Goal: Transaction & Acquisition: Download file/media

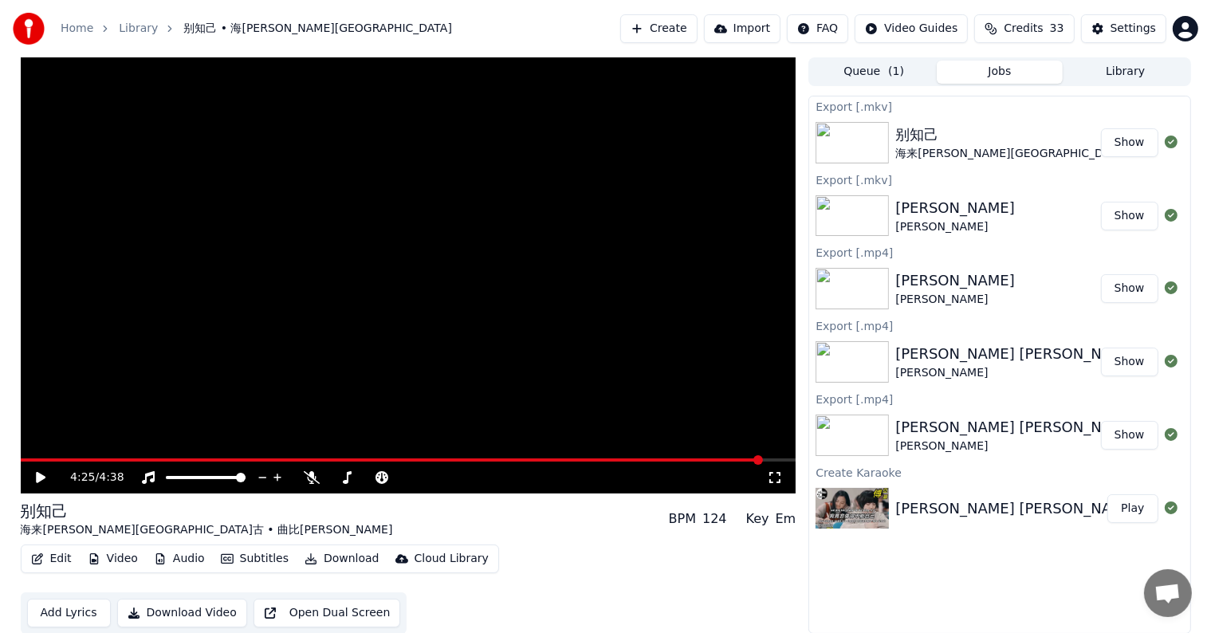
click at [687, 33] on button "Create" at bounding box center [658, 28] width 77 height 29
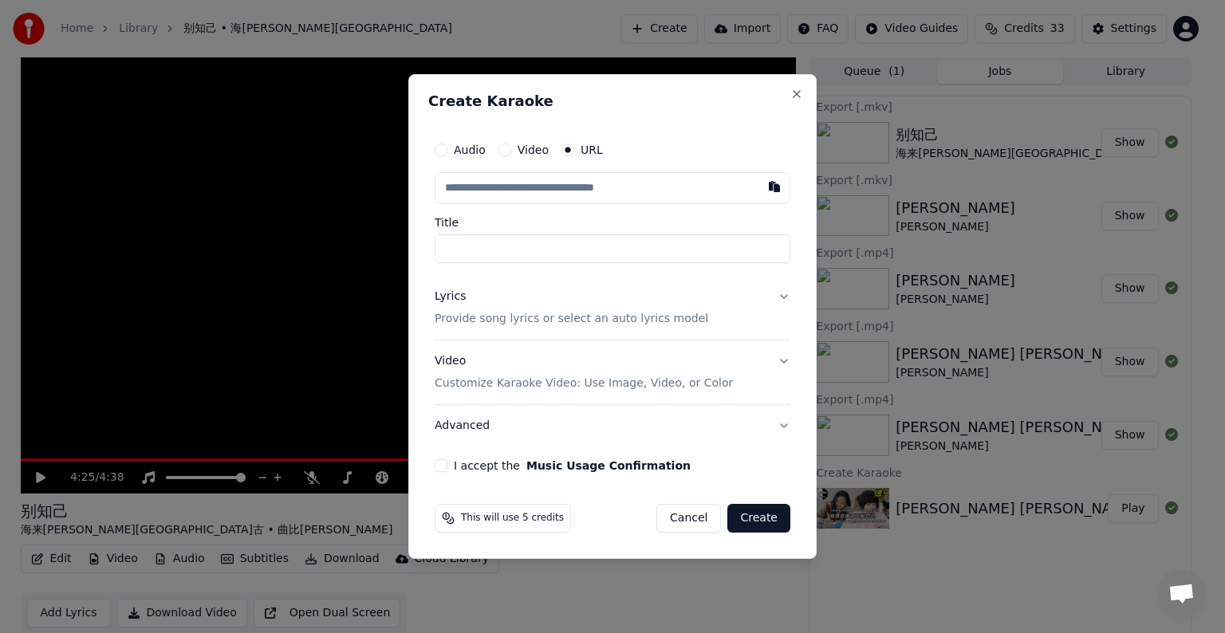
click at [557, 191] on input "text" at bounding box center [613, 188] width 356 height 32
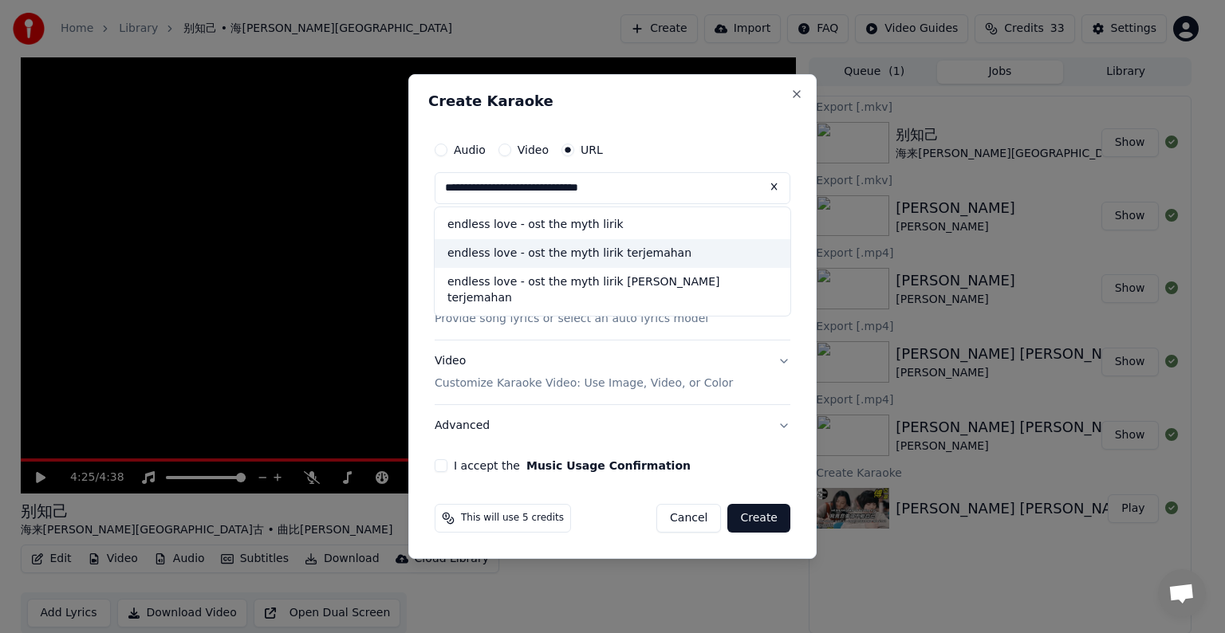
click at [601, 256] on div "endless love - ost the myth lirik terjemahan" at bounding box center [613, 253] width 356 height 29
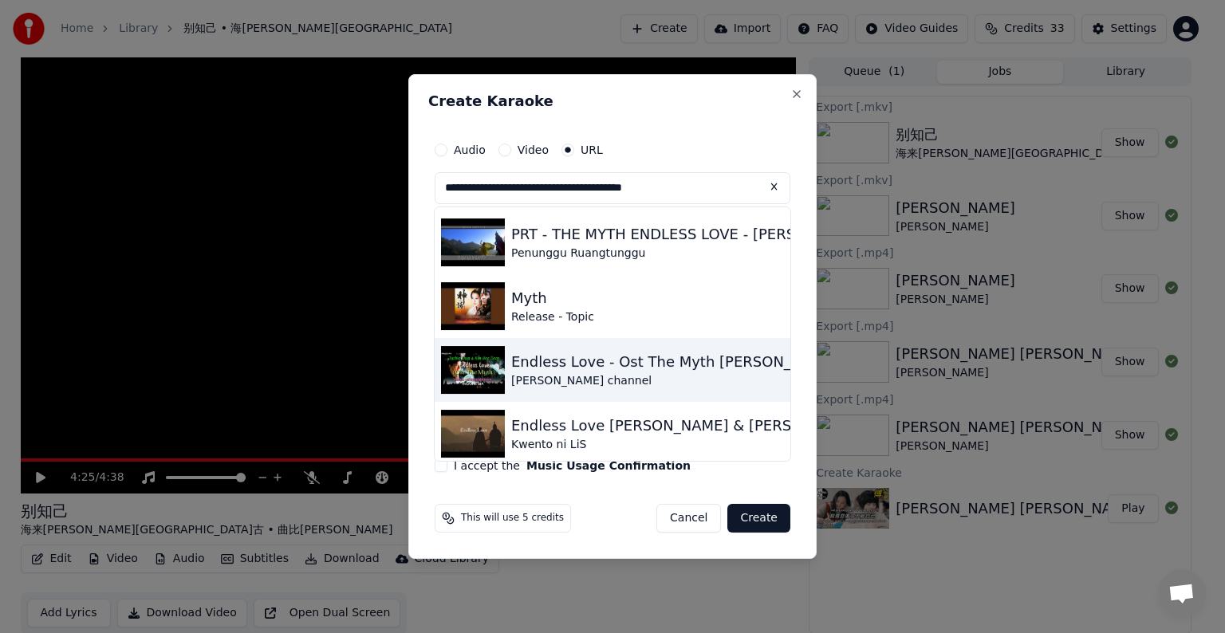
click at [470, 364] on img at bounding box center [473, 370] width 64 height 48
type input "**********"
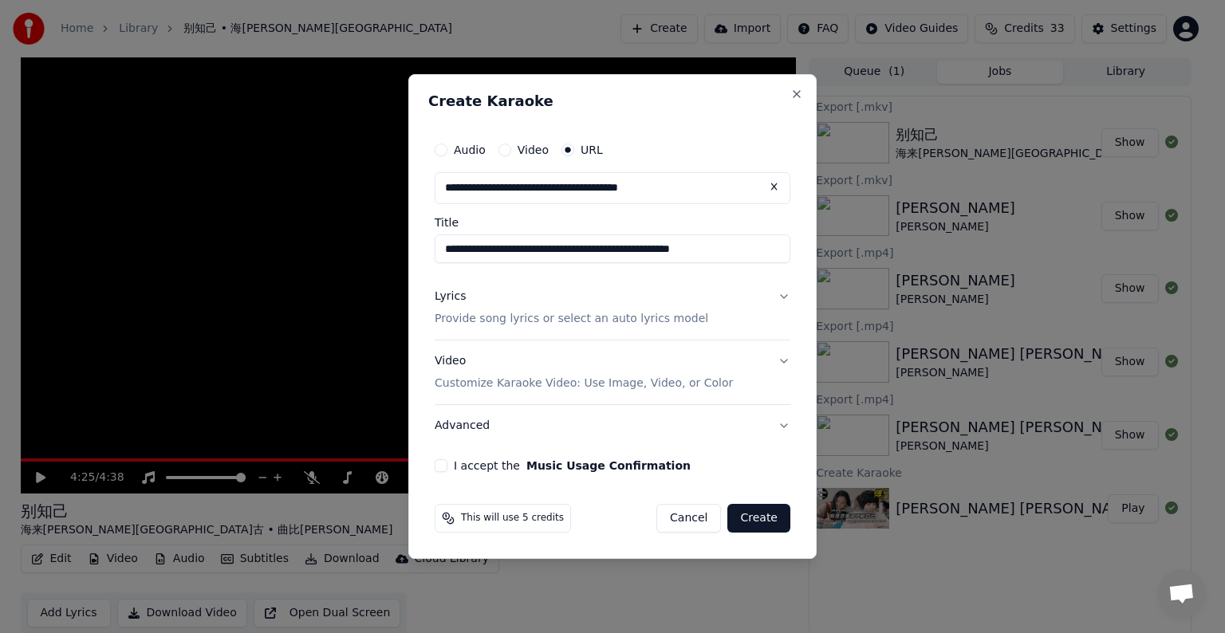
type input "**********"
click at [470, 364] on div "Video Customize Karaoke Video: Use Image, Video, or Color" at bounding box center [584, 372] width 298 height 38
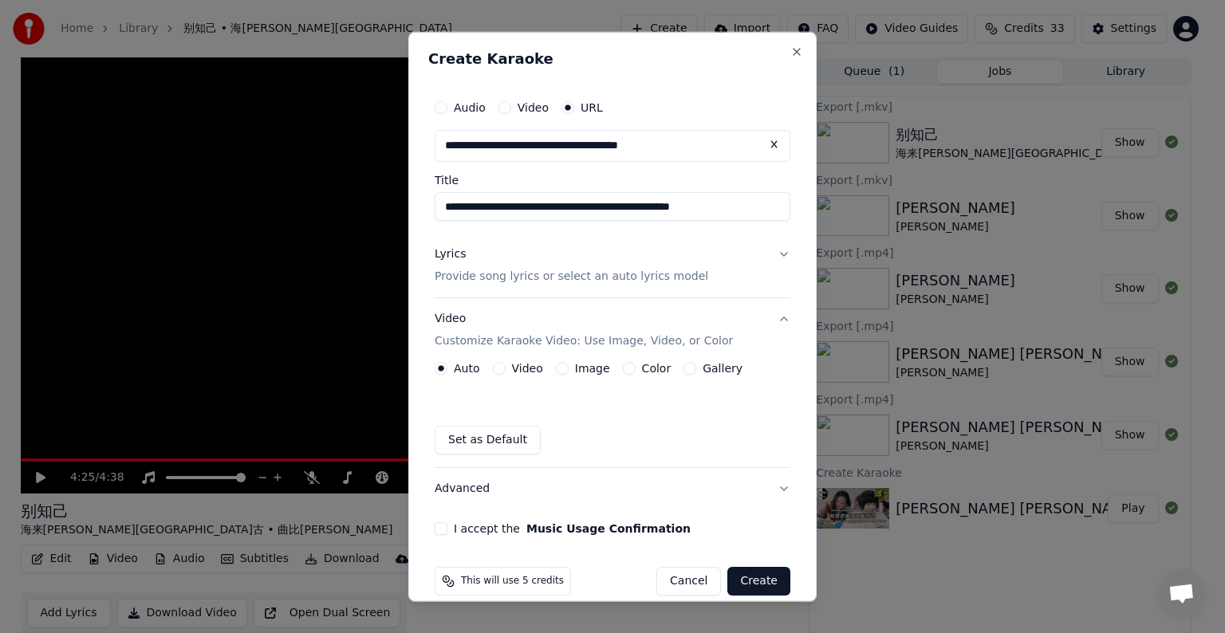
click at [770, 250] on button "Lyrics Provide song lyrics or select an auto lyrics model" at bounding box center [613, 266] width 356 height 64
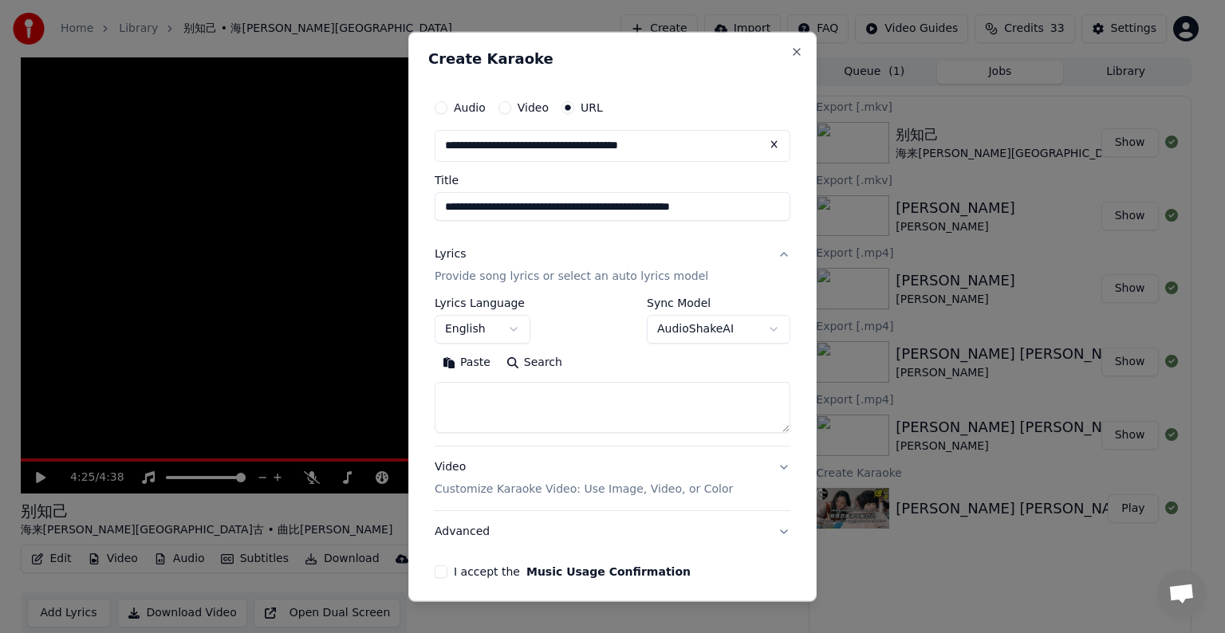
click at [514, 329] on button "English" at bounding box center [483, 329] width 96 height 29
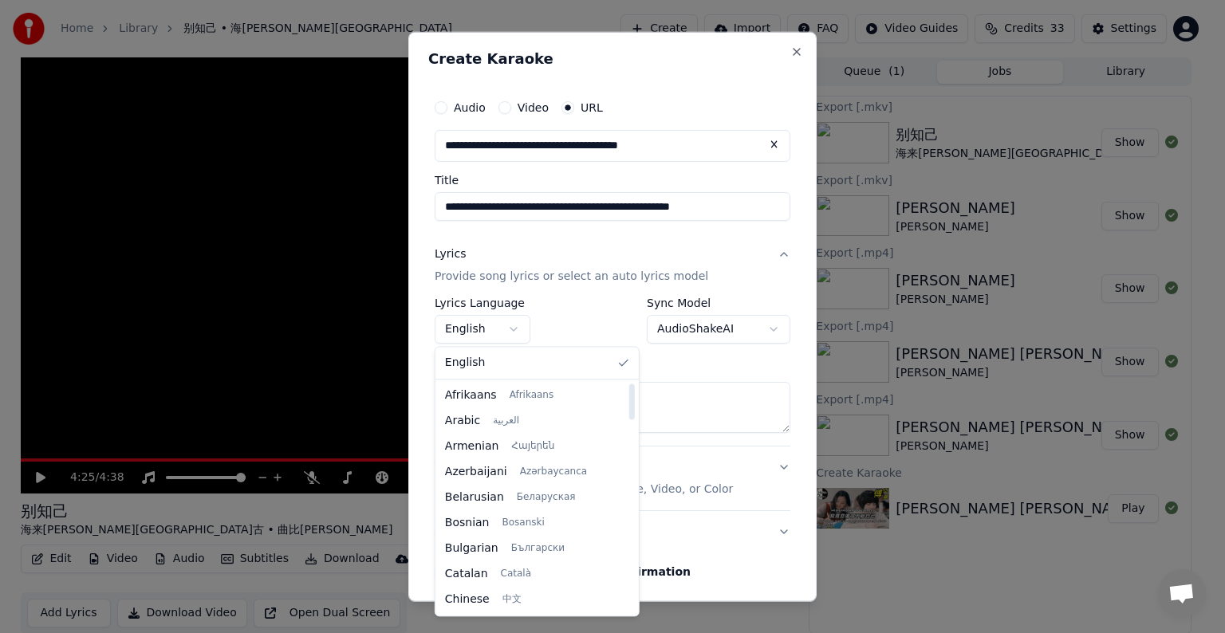
select select "**"
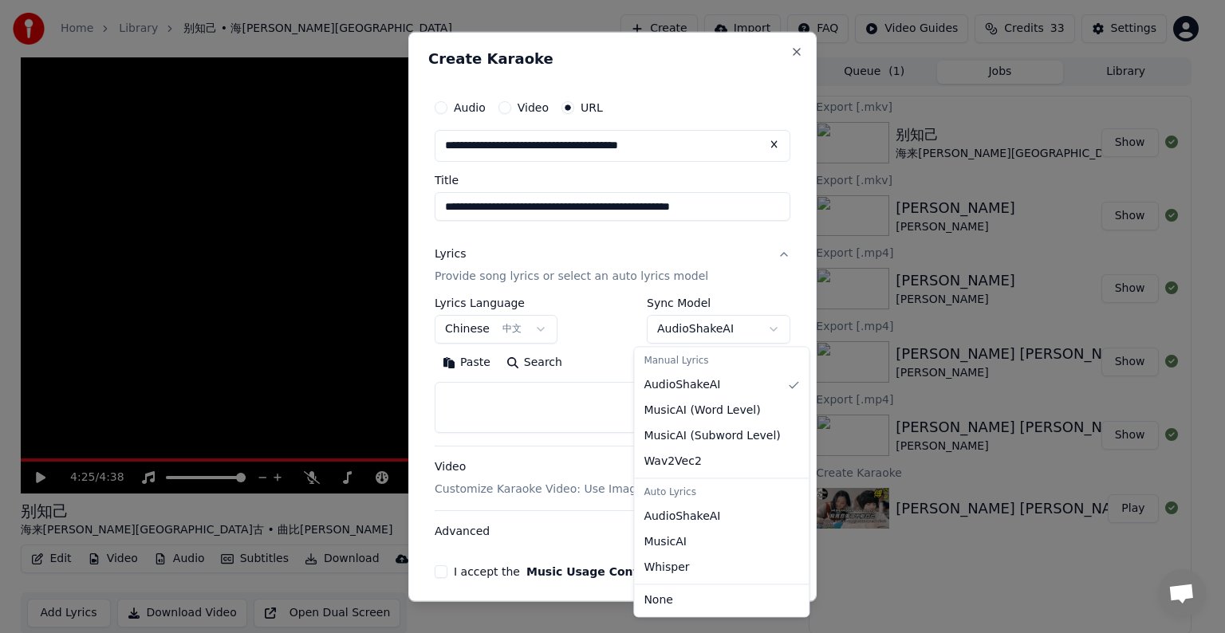
click at [751, 332] on body "**********" at bounding box center [605, 316] width 1211 height 633
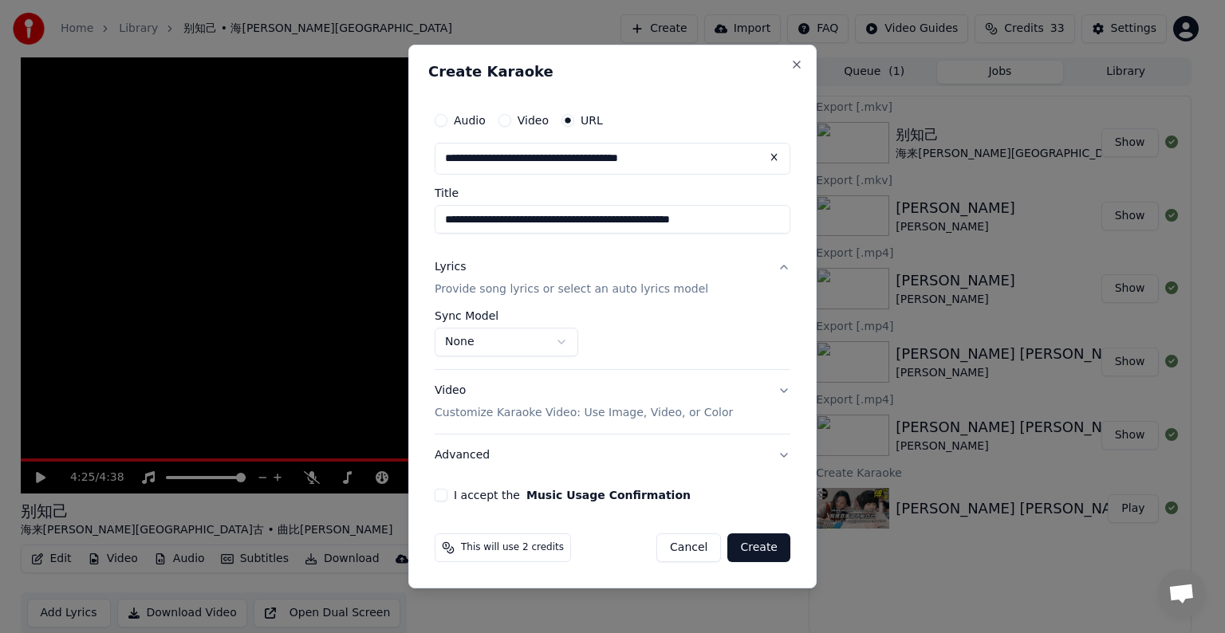
click at [438, 494] on button "I accept the Music Usage Confirmation" at bounding box center [441, 495] width 13 height 13
click at [753, 533] on button "Create" at bounding box center [758, 547] width 63 height 29
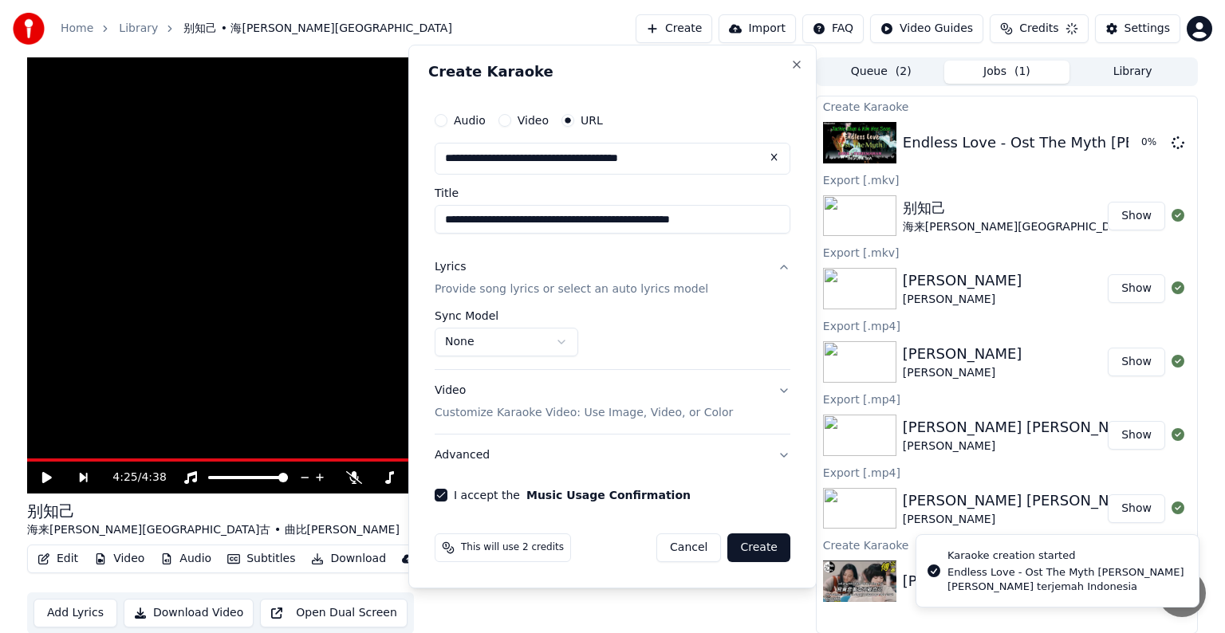
select select "**********"
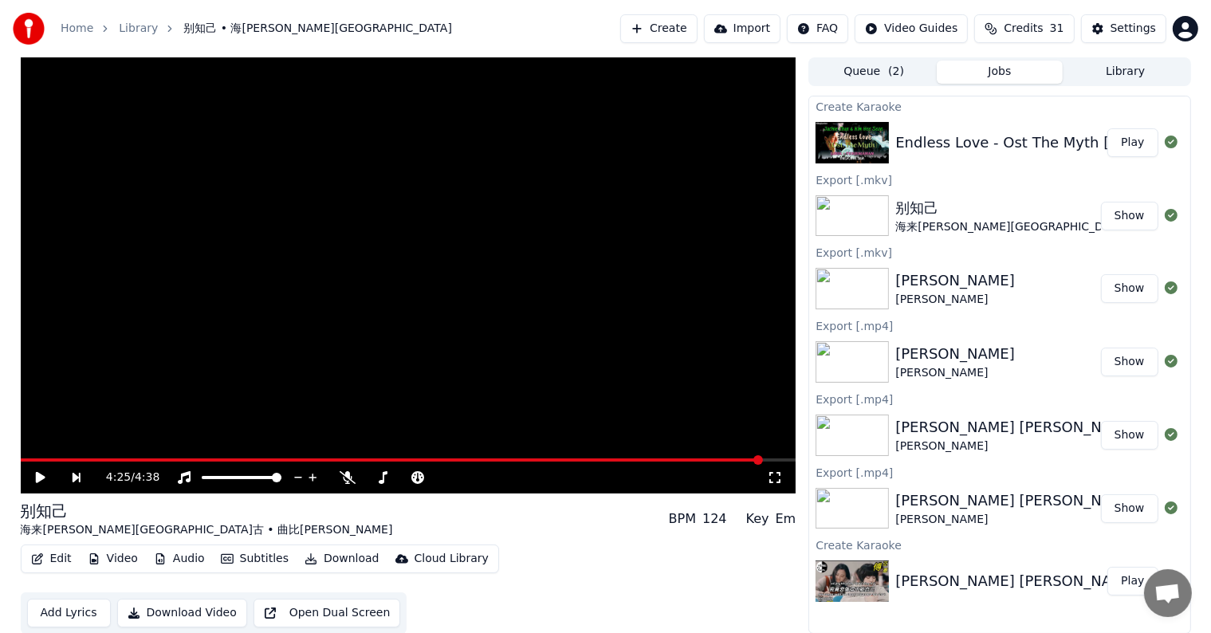
click at [1129, 140] on button "Play" at bounding box center [1133, 142] width 50 height 29
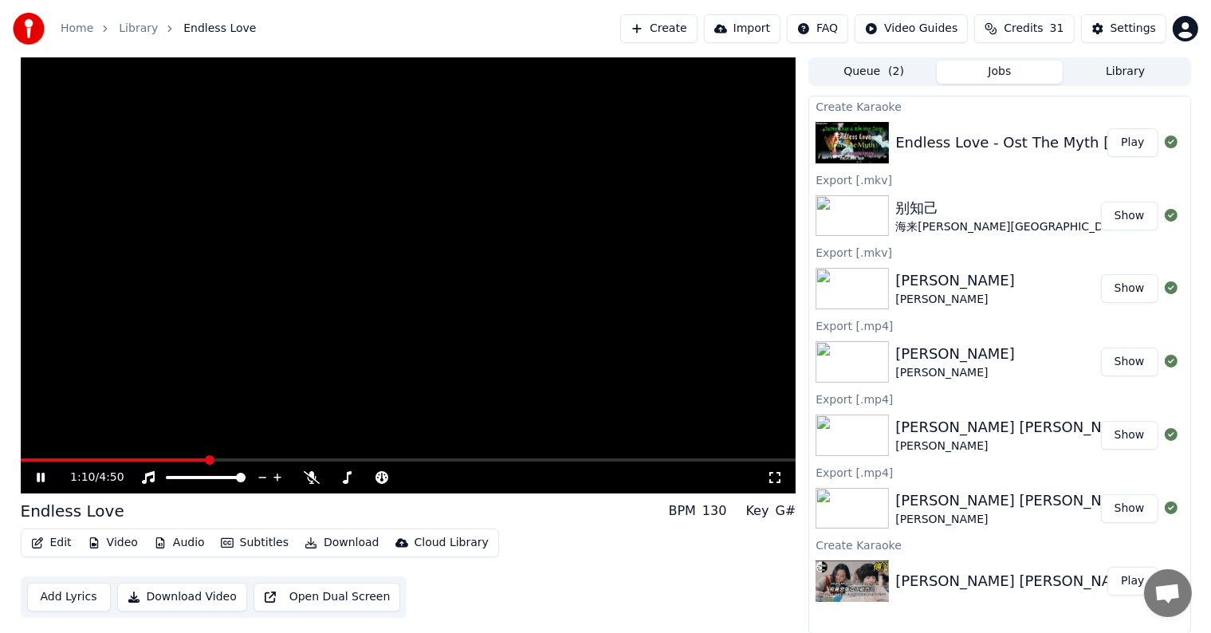
click at [208, 459] on span at bounding box center [409, 460] width 776 height 3
click at [201, 459] on span at bounding box center [112, 460] width 182 height 3
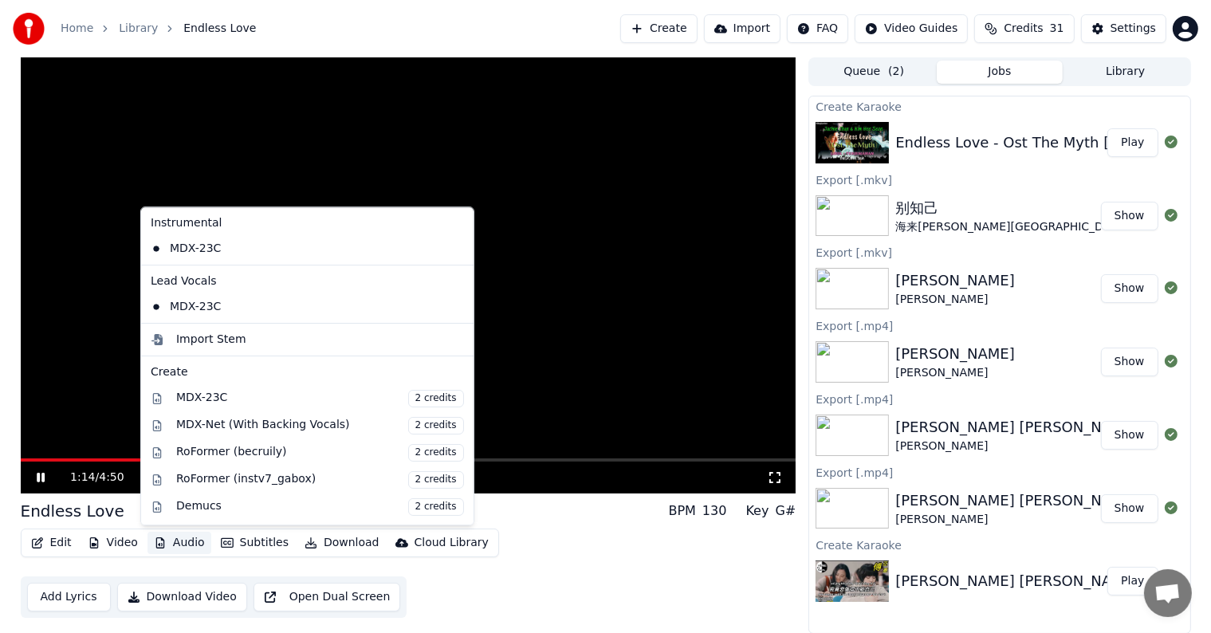
click at [169, 547] on button "Audio" at bounding box center [180, 543] width 64 height 22
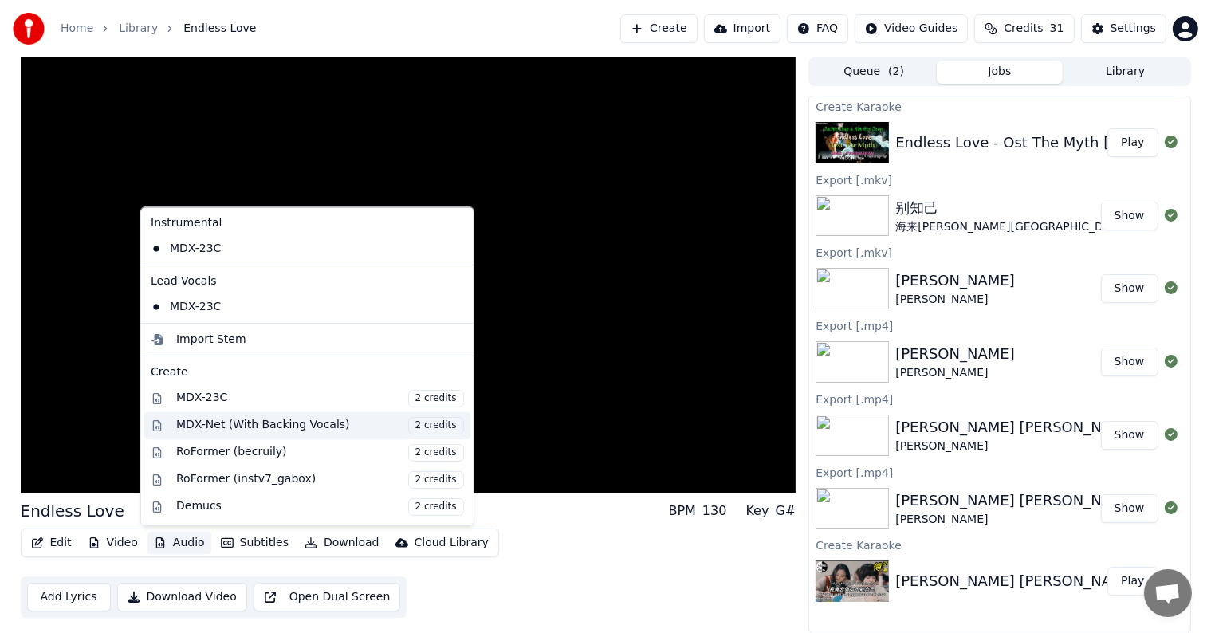
click at [246, 424] on div "MDX-Net (With Backing Vocals) 2 credits" at bounding box center [320, 426] width 288 height 18
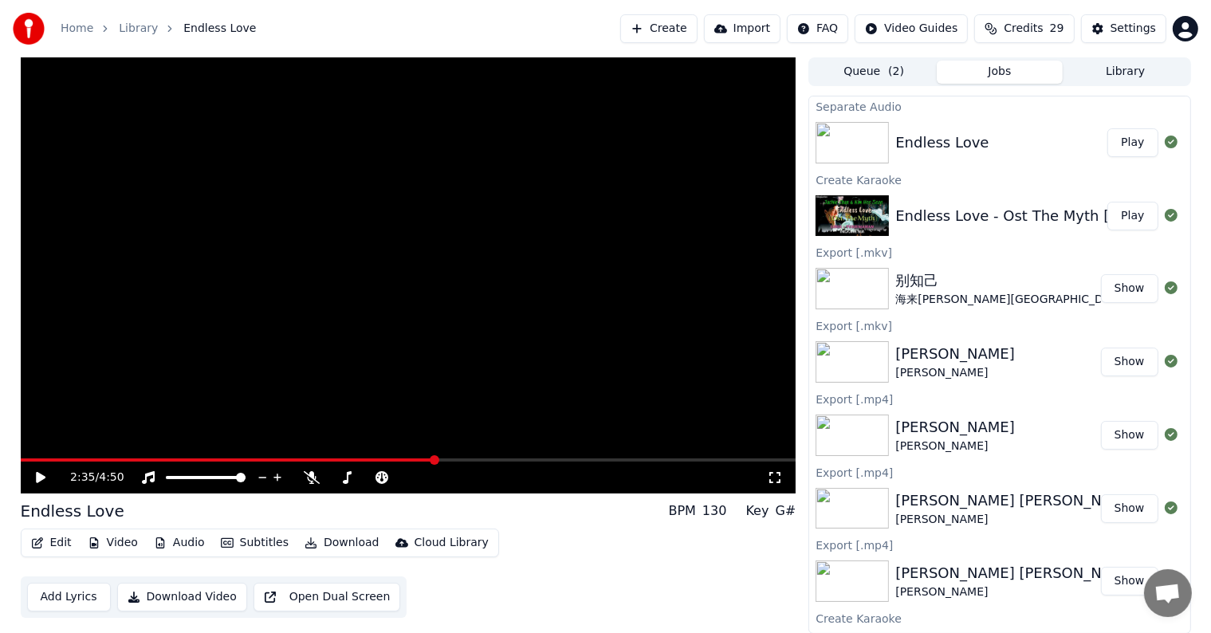
click at [38, 471] on icon at bounding box center [51, 477] width 37 height 13
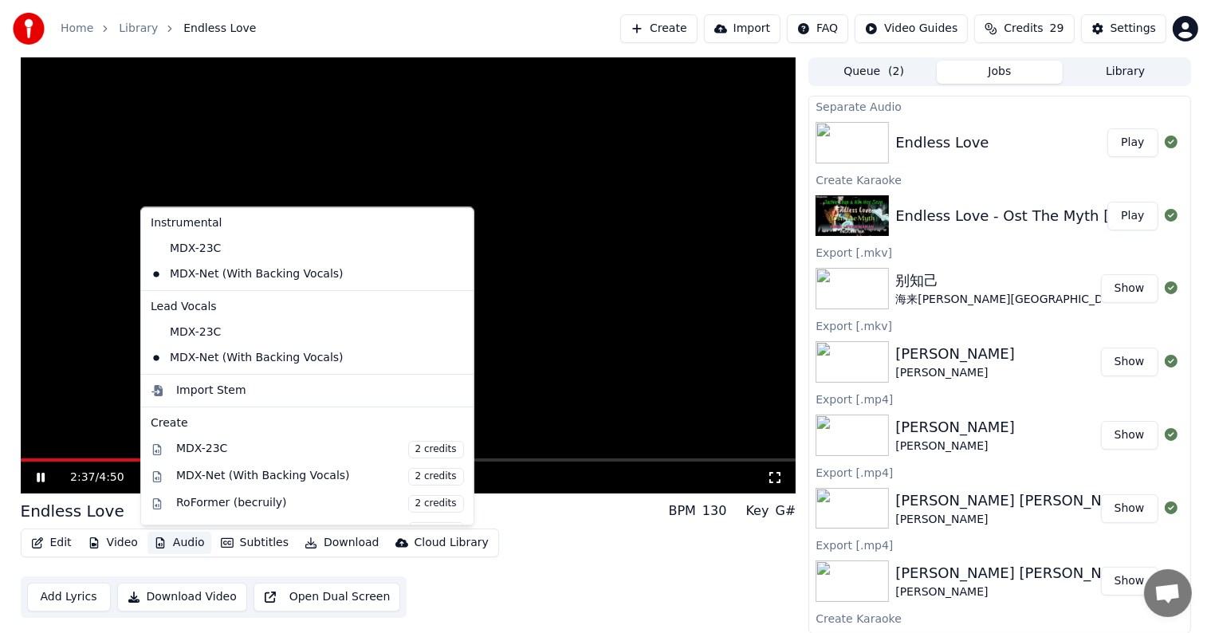
click at [159, 541] on icon "button" at bounding box center [160, 542] width 13 height 11
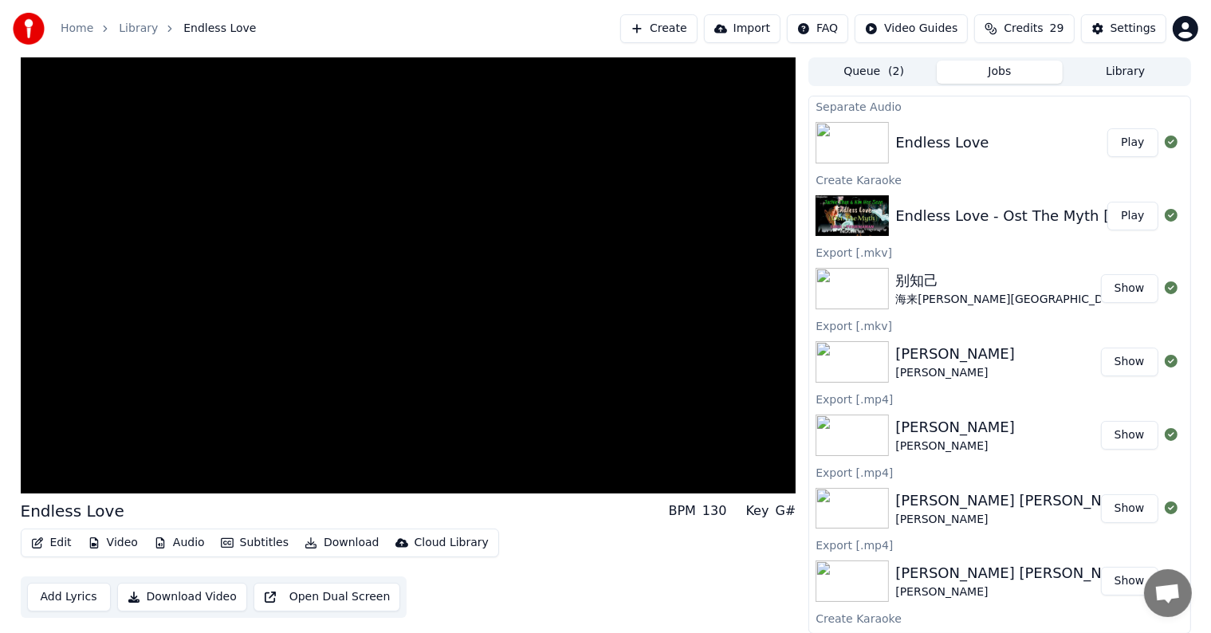
click at [510, 538] on div "Edit Video Audio Subtitles Download Cloud Library Add Lyrics Download Video Ope…" at bounding box center [409, 573] width 776 height 89
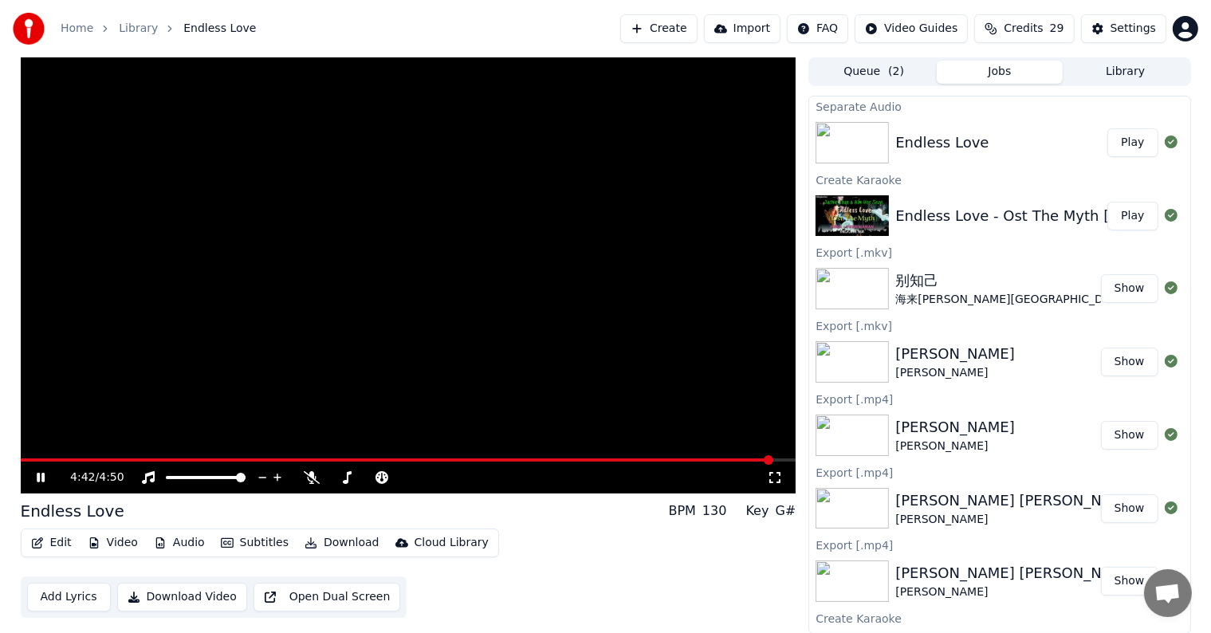
click at [339, 541] on button "Download" at bounding box center [342, 543] width 88 height 22
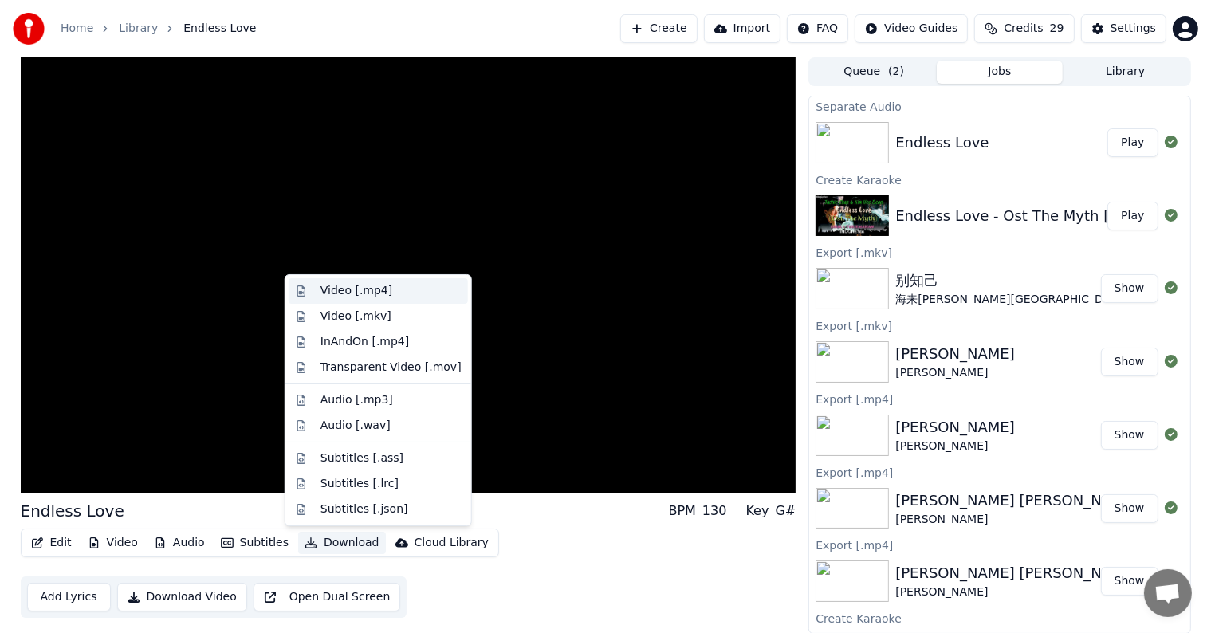
click at [372, 291] on div "Video [.mp4]" at bounding box center [357, 291] width 72 height 16
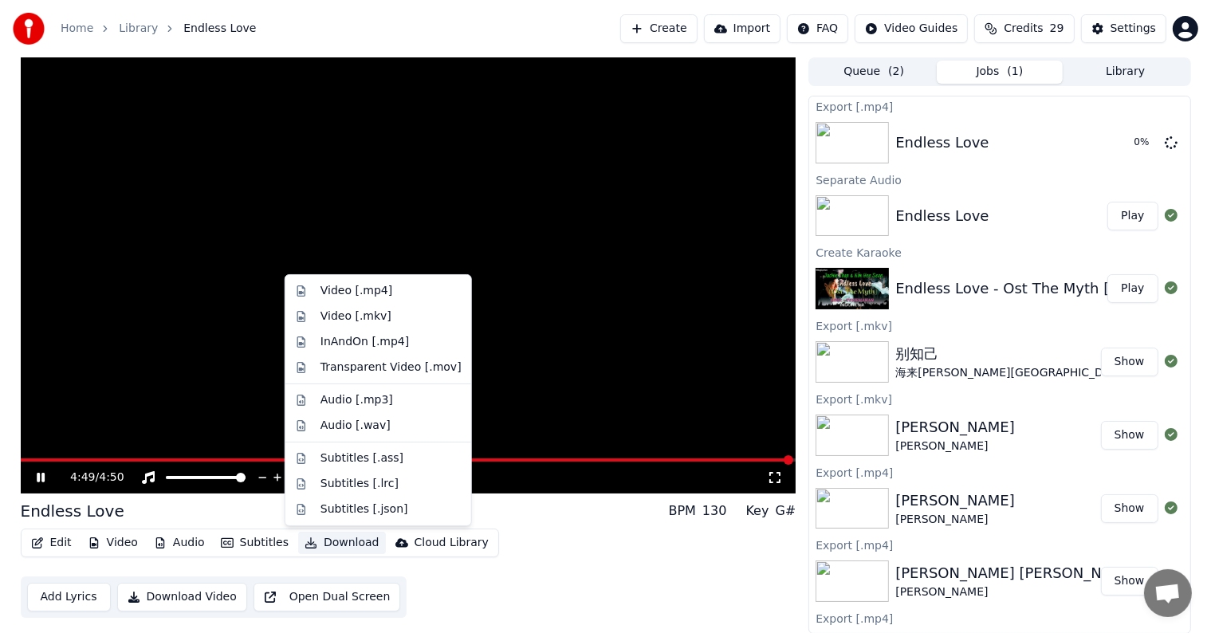
click at [340, 538] on button "Download" at bounding box center [342, 543] width 88 height 22
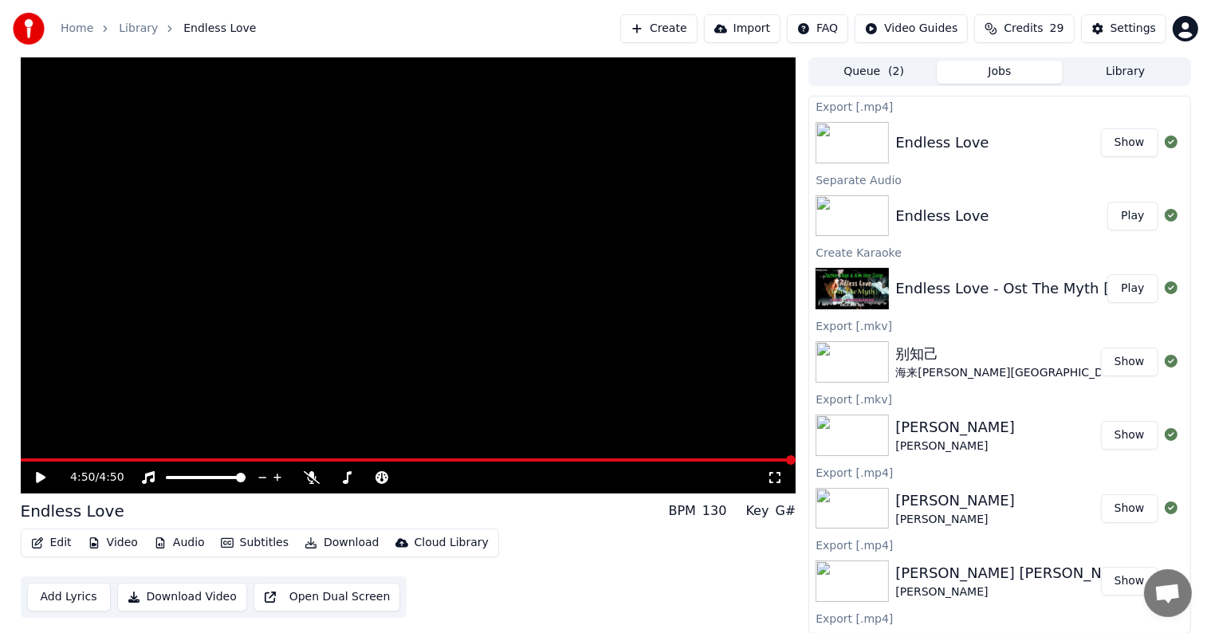
click at [1114, 142] on button "Show" at bounding box center [1129, 142] width 57 height 29
click at [856, 352] on img at bounding box center [852, 361] width 73 height 41
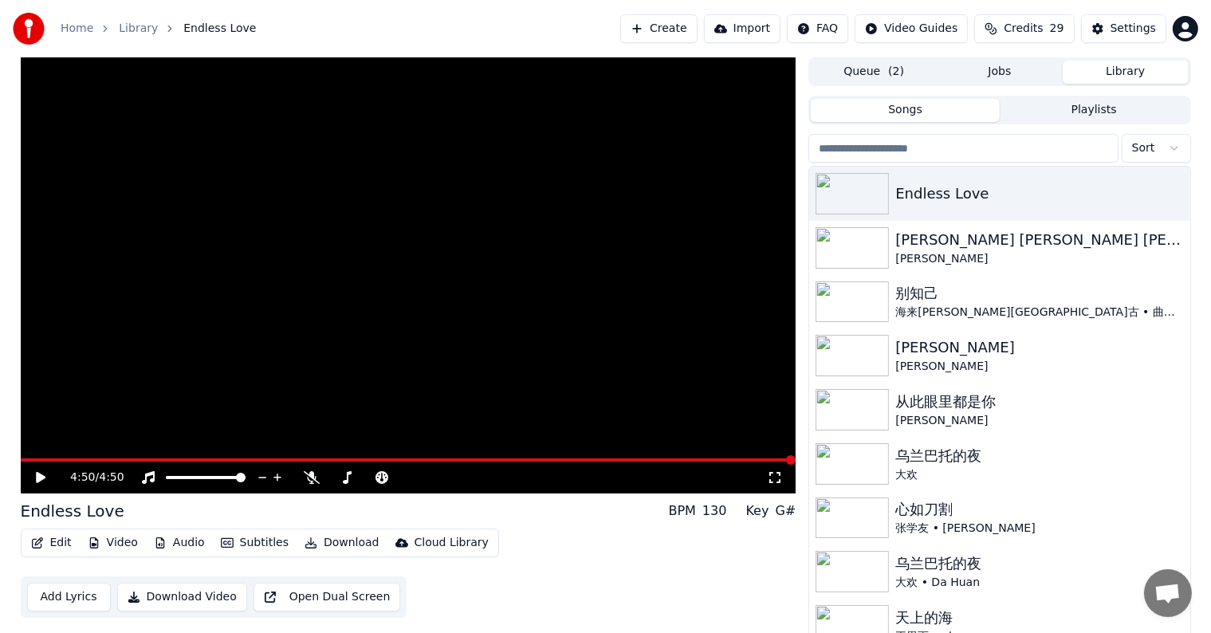
click at [1111, 70] on button "Library" at bounding box center [1126, 72] width 126 height 23
click at [852, 301] on img at bounding box center [852, 301] width 73 height 41
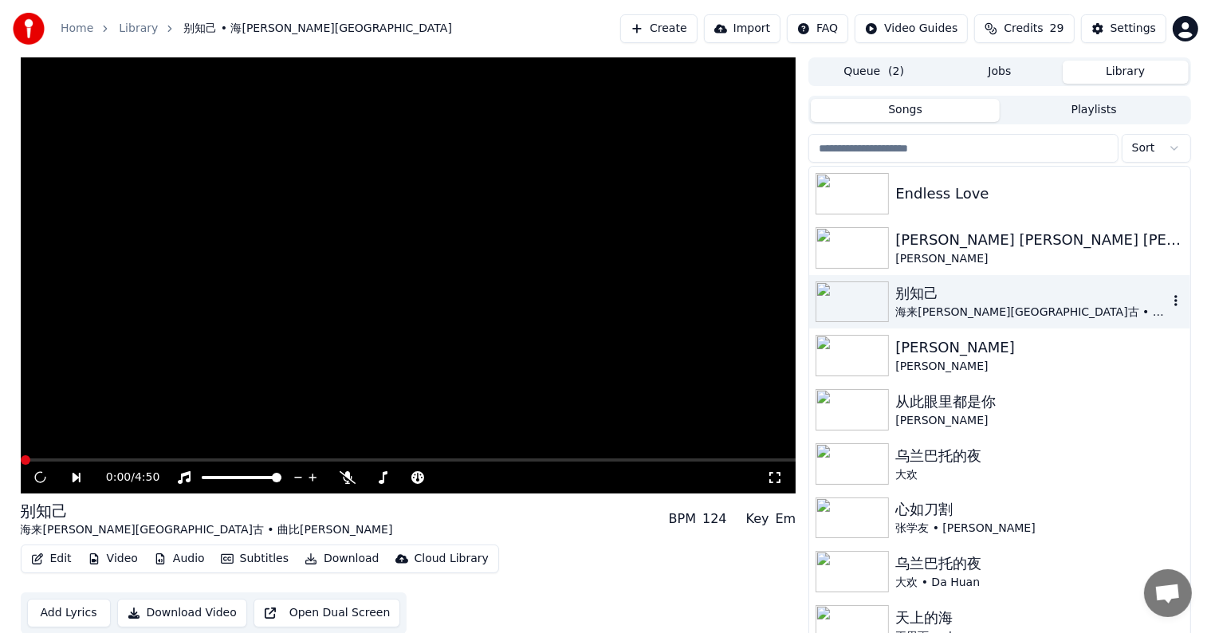
click at [852, 301] on img at bounding box center [852, 301] width 73 height 41
click at [120, 459] on span at bounding box center [409, 460] width 776 height 3
click at [176, 459] on span at bounding box center [409, 460] width 776 height 3
click at [167, 556] on button "Audio" at bounding box center [180, 559] width 64 height 22
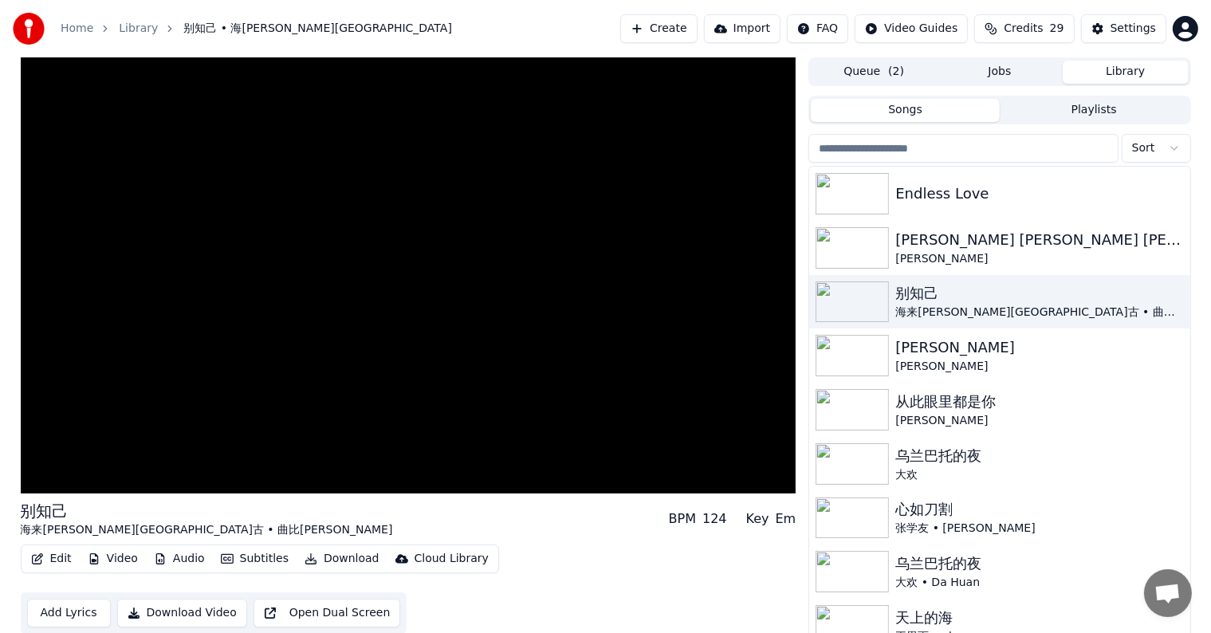
click at [533, 510] on div "别知己 海来阿木 • [GEOGRAPHIC_DATA]古 • 曲比阿且 BPM 124 Key Em" at bounding box center [409, 519] width 776 height 38
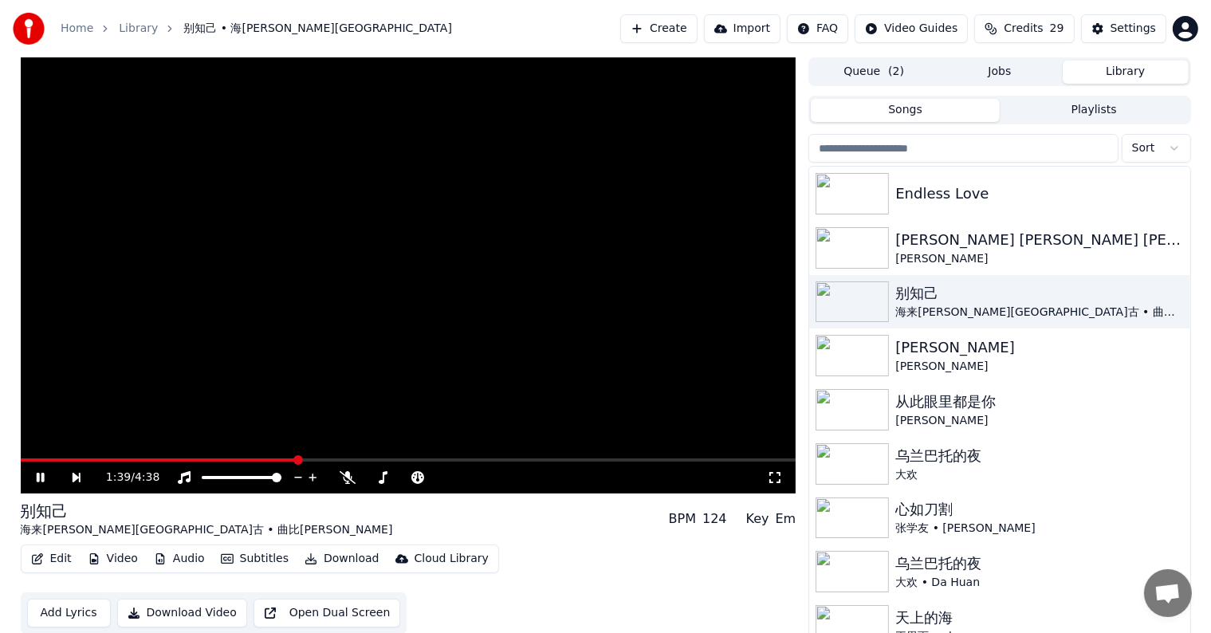
click at [40, 474] on icon at bounding box center [51, 477] width 37 height 13
click at [683, 35] on button "Create" at bounding box center [658, 28] width 77 height 29
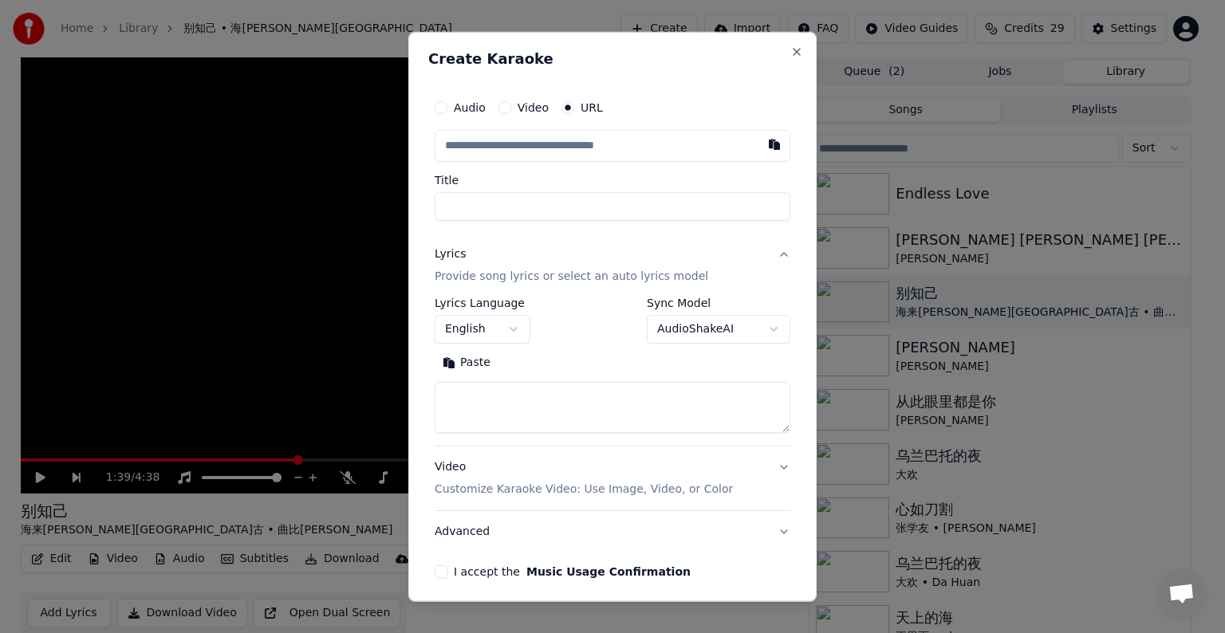
click at [560, 142] on input "text" at bounding box center [613, 146] width 356 height 32
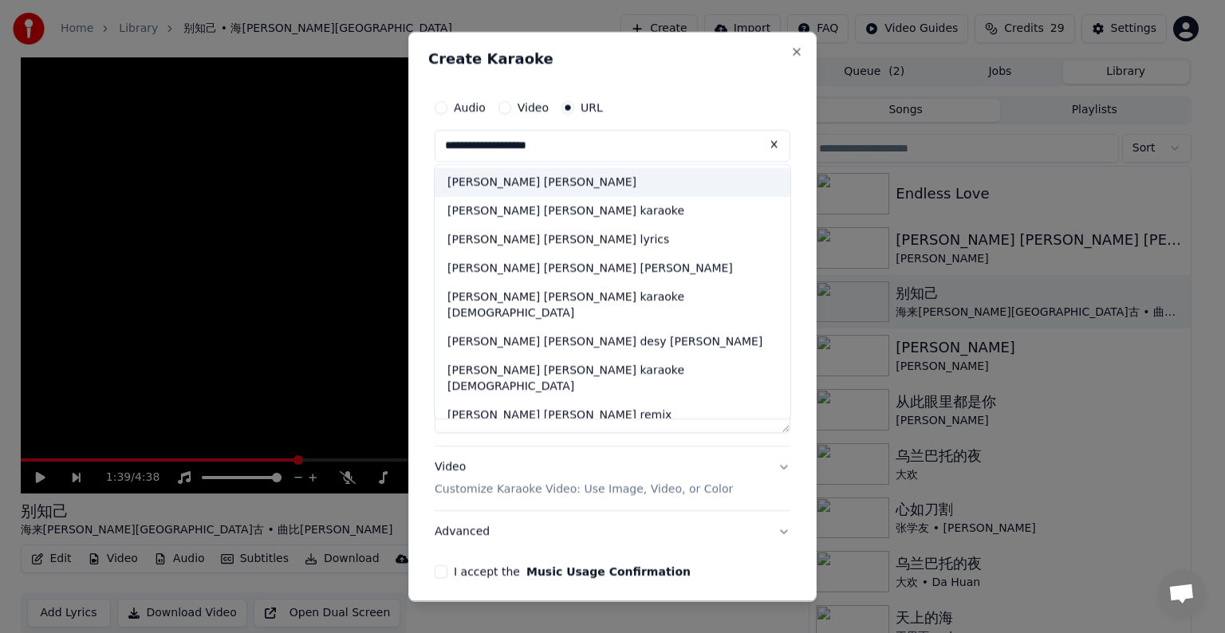
scroll to position [6, 0]
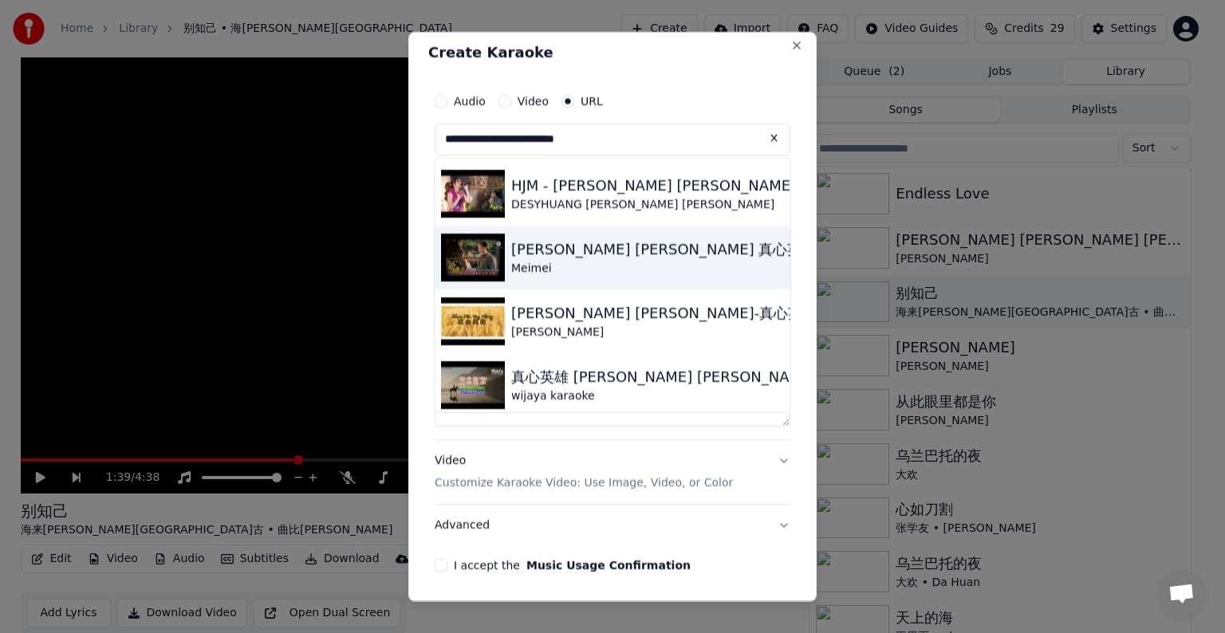
click at [478, 252] on img at bounding box center [473, 258] width 64 height 48
type input "**********"
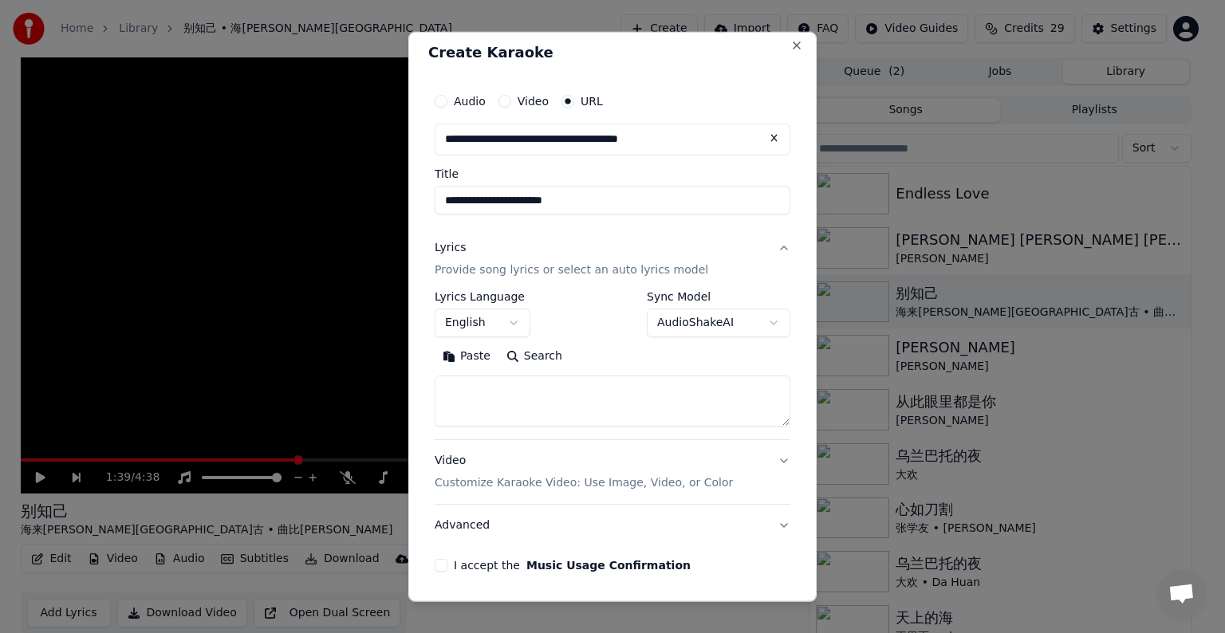
click at [478, 252] on div "Lyrics Provide song lyrics or select an auto lyrics model" at bounding box center [572, 259] width 274 height 38
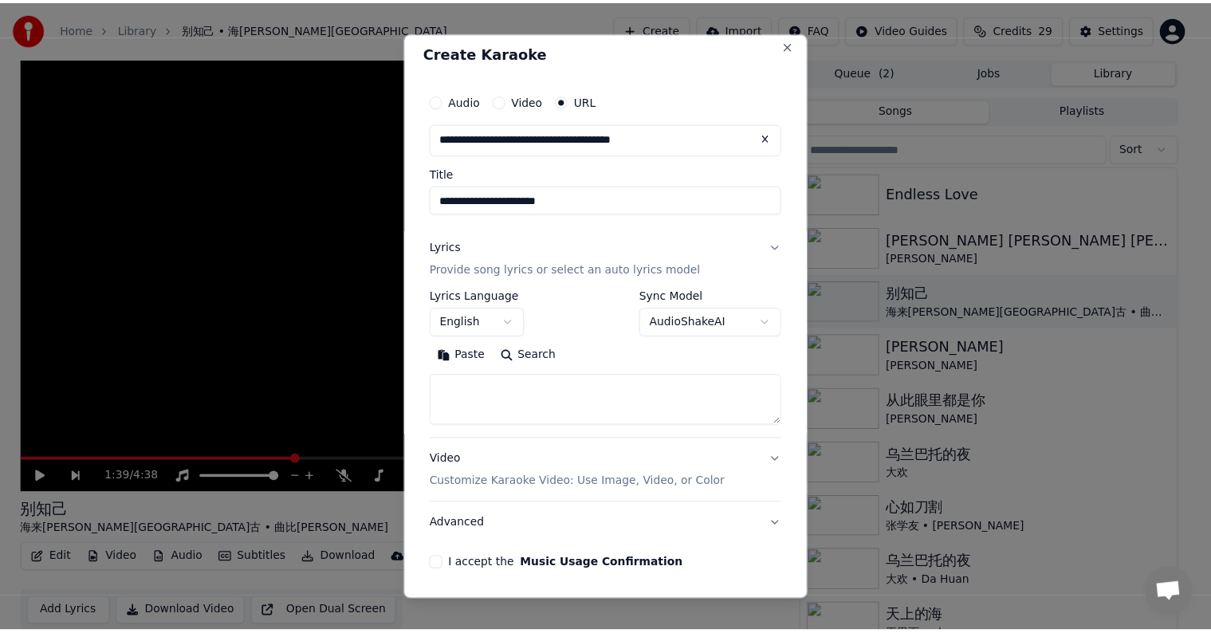
scroll to position [0, 0]
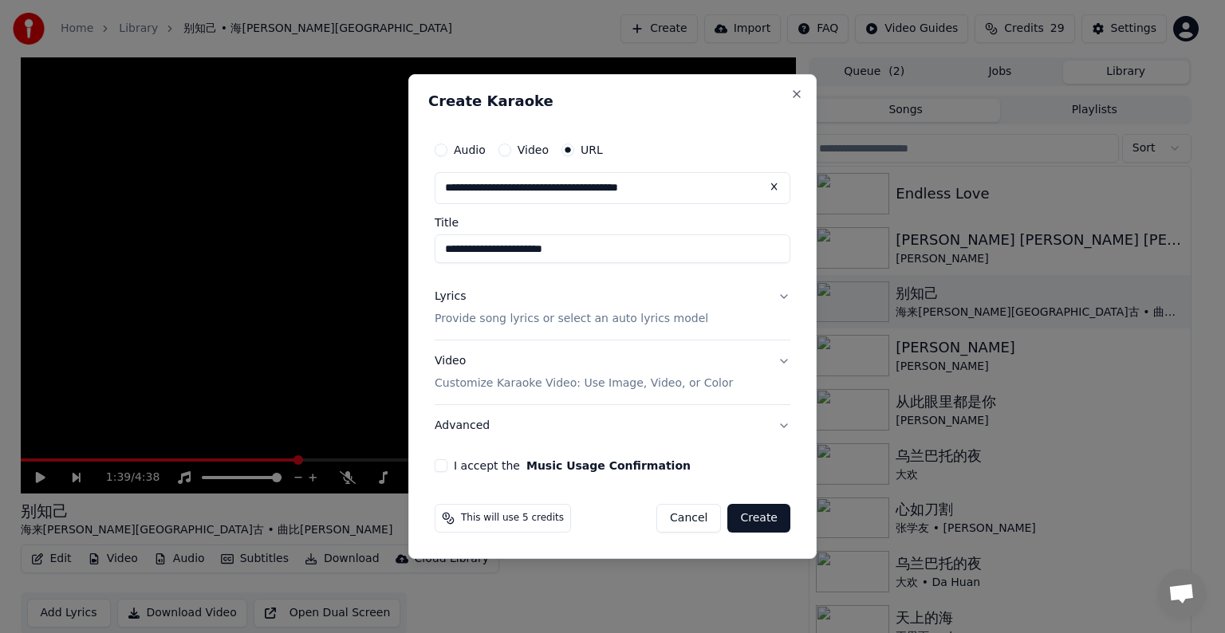
click at [783, 297] on button "Lyrics Provide song lyrics or select an auto lyrics model" at bounding box center [613, 308] width 356 height 64
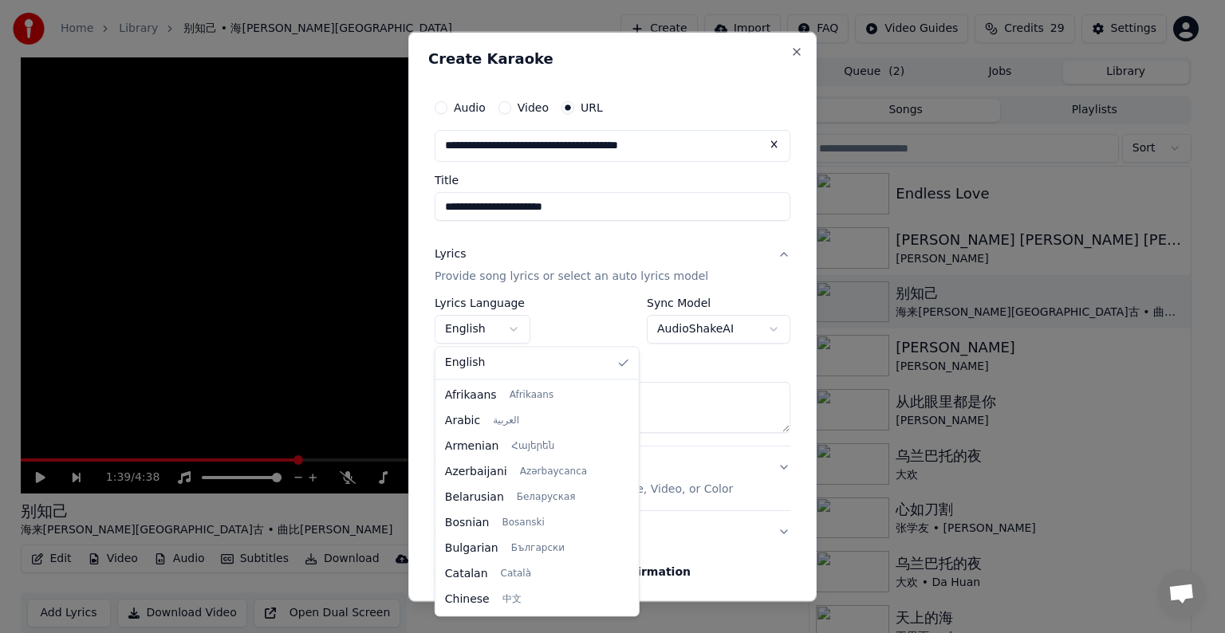
click at [514, 325] on body "**********" at bounding box center [605, 316] width 1211 height 633
select select "**"
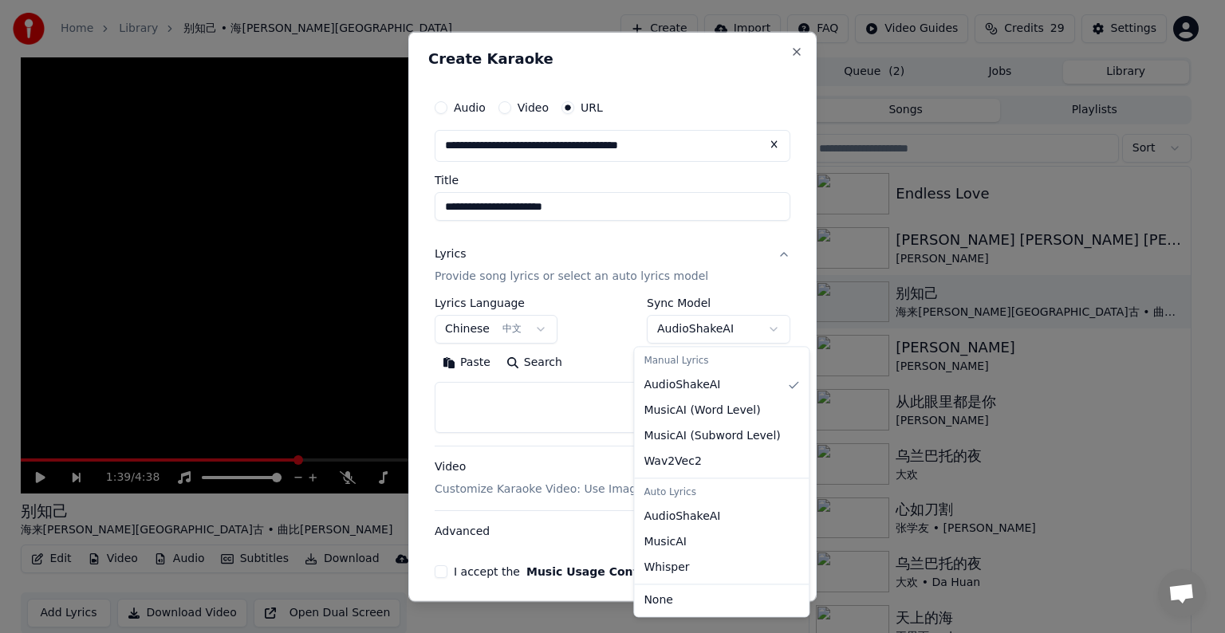
click at [742, 326] on body "**********" at bounding box center [605, 316] width 1211 height 633
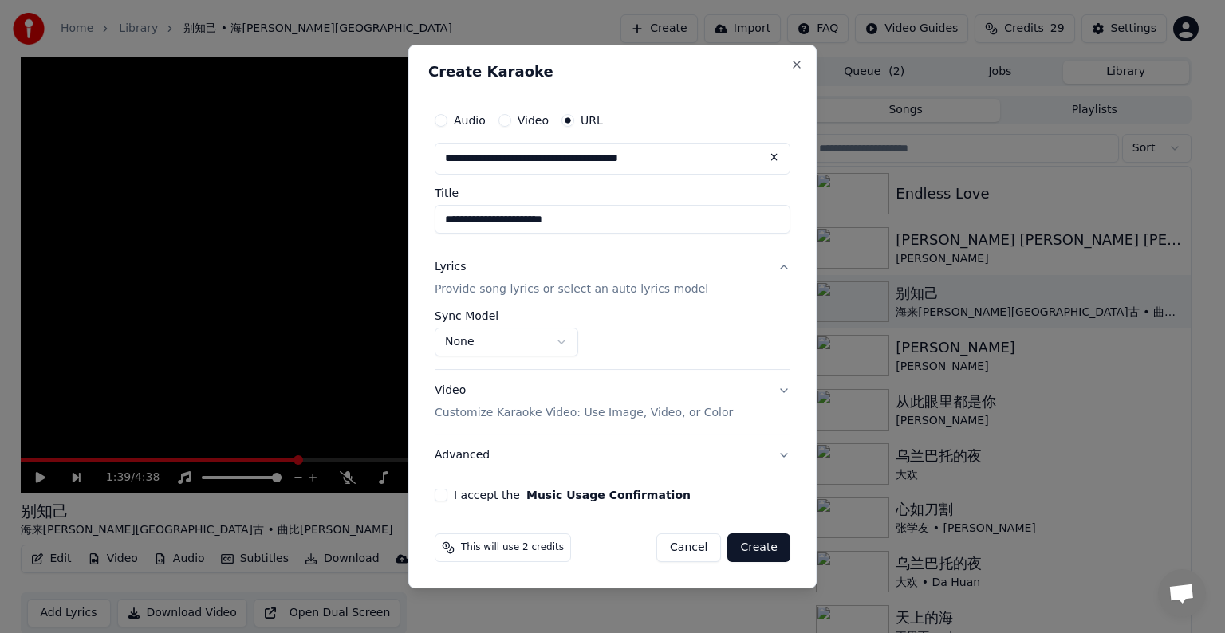
click at [444, 494] on button "I accept the Music Usage Confirmation" at bounding box center [441, 495] width 13 height 13
click at [755, 542] on button "Create" at bounding box center [758, 547] width 63 height 29
select select "**********"
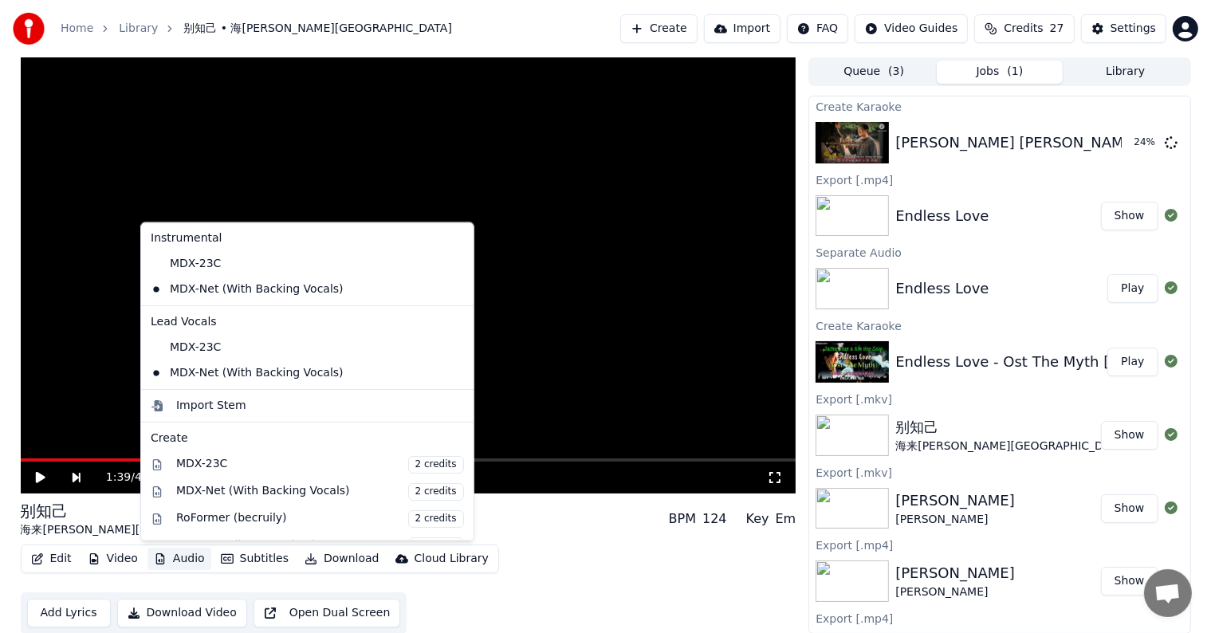
click at [184, 557] on button "Audio" at bounding box center [180, 559] width 64 height 22
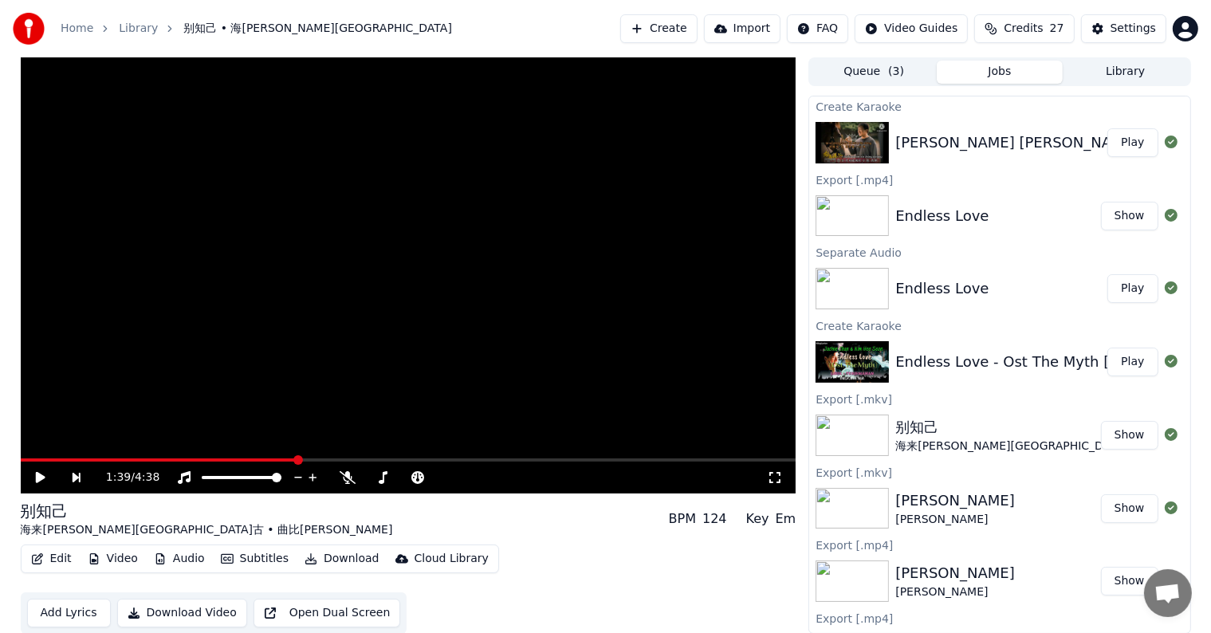
click at [1112, 148] on button "Play" at bounding box center [1133, 142] width 50 height 29
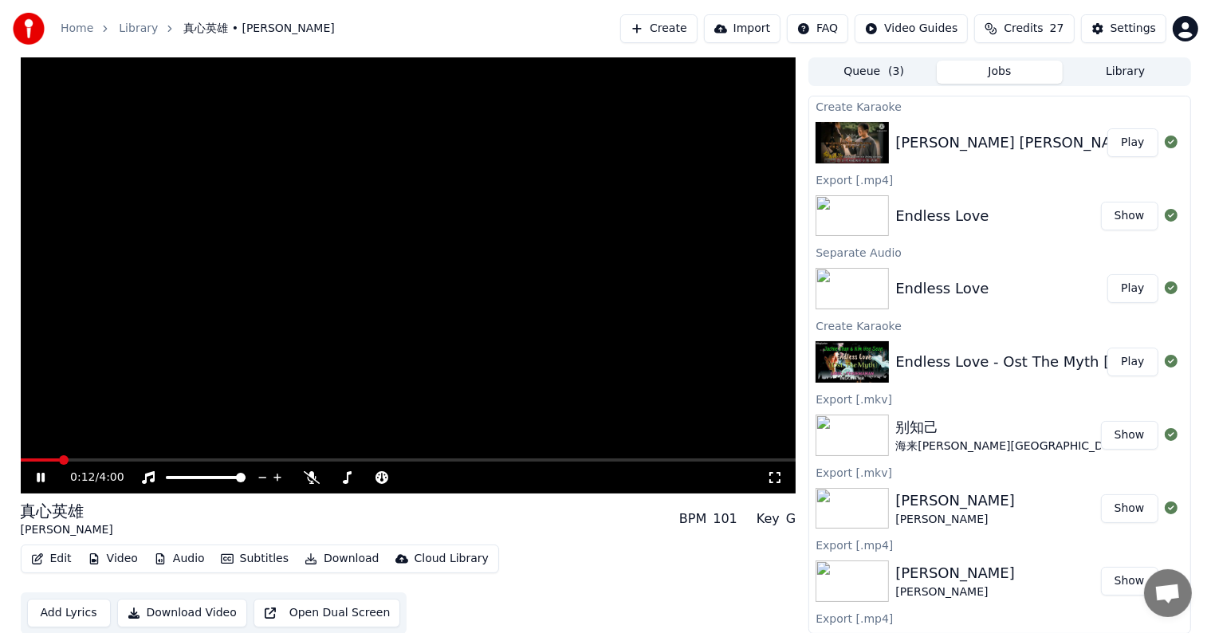
click at [58, 459] on span at bounding box center [409, 460] width 776 height 3
click at [46, 459] on span at bounding box center [34, 460] width 26 height 3
click at [494, 475] on icon at bounding box center [496, 478] width 15 height 16
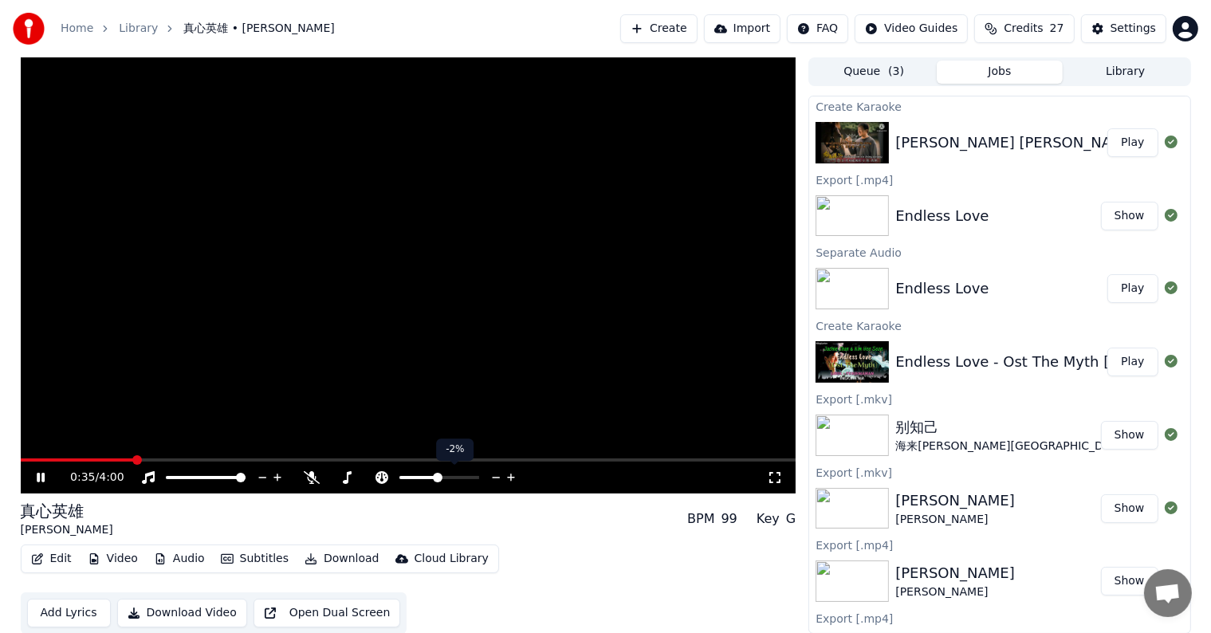
click at [494, 475] on icon at bounding box center [496, 478] width 15 height 16
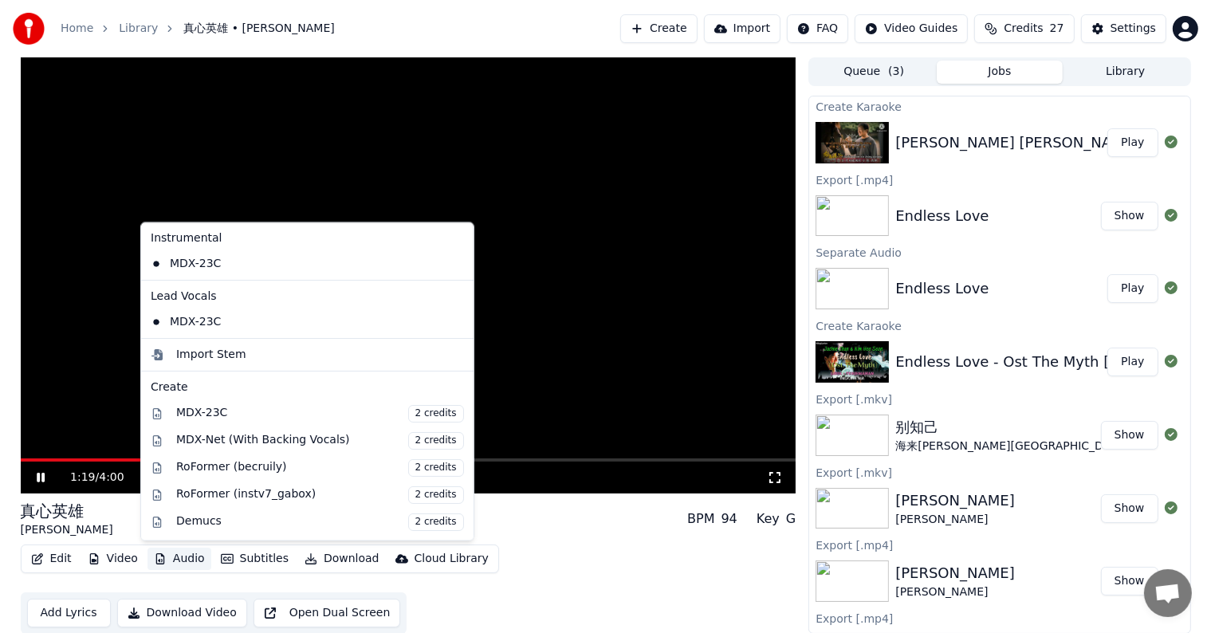
click at [185, 561] on button "Audio" at bounding box center [180, 559] width 64 height 22
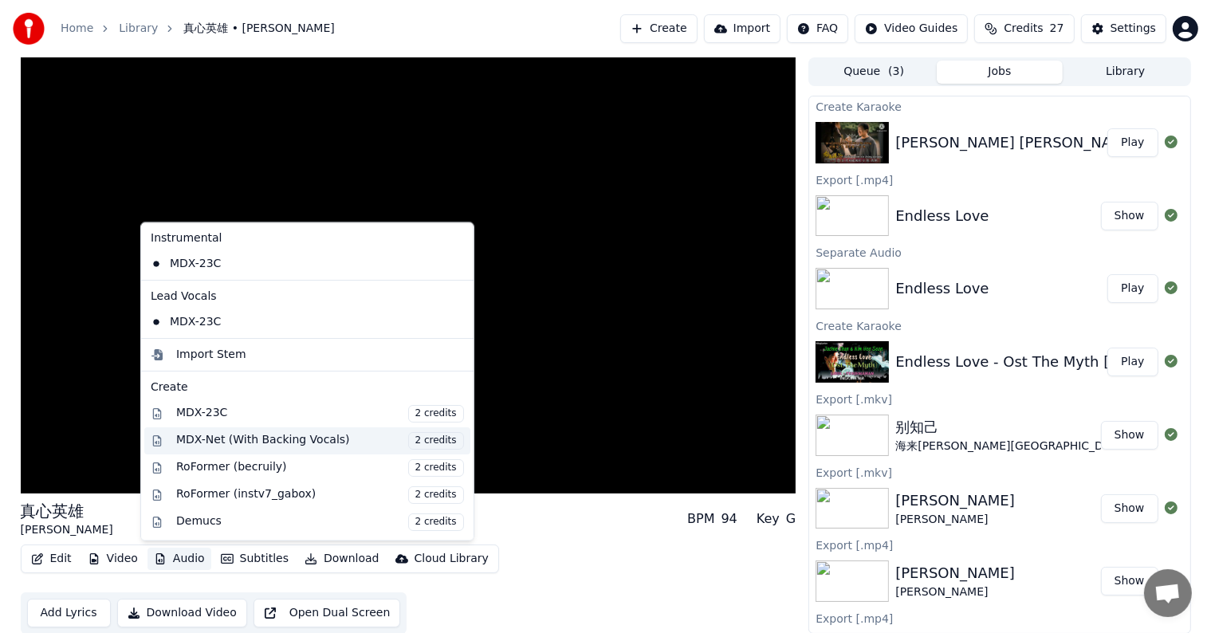
click at [195, 440] on div "MDX-Net (With Backing Vocals) 2 credits" at bounding box center [320, 441] width 288 height 18
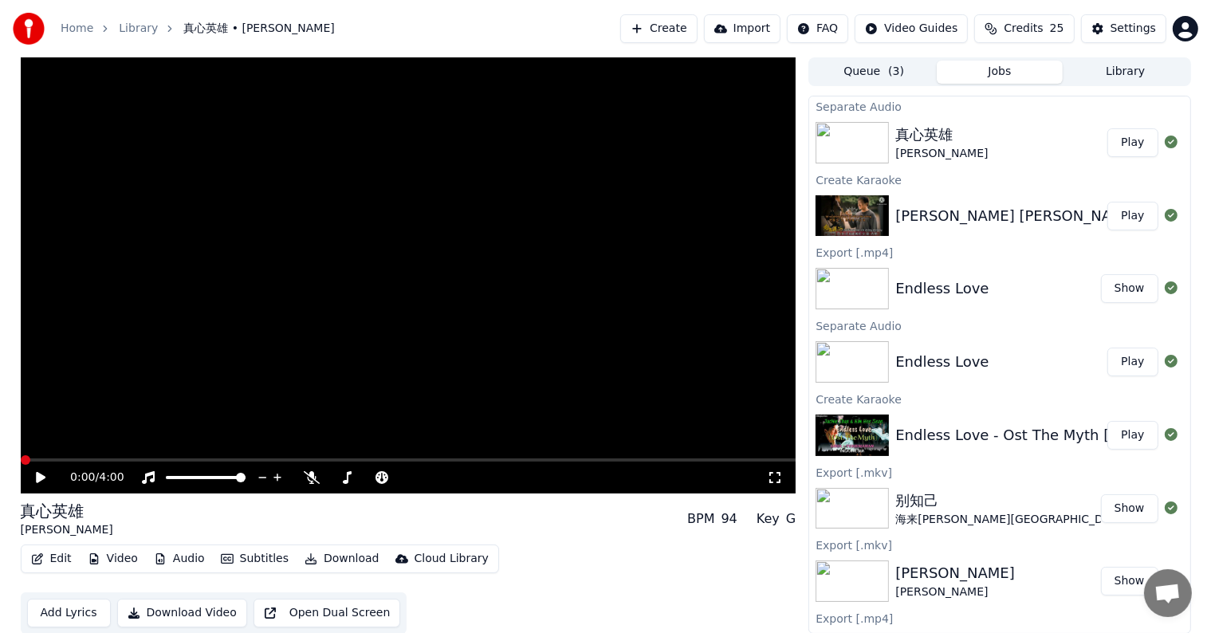
click at [1119, 146] on button "Play" at bounding box center [1133, 142] width 50 height 29
click at [101, 456] on video at bounding box center [409, 275] width 776 height 436
click at [100, 459] on span at bounding box center [409, 460] width 776 height 3
click at [38, 473] on icon at bounding box center [41, 477] width 10 height 11
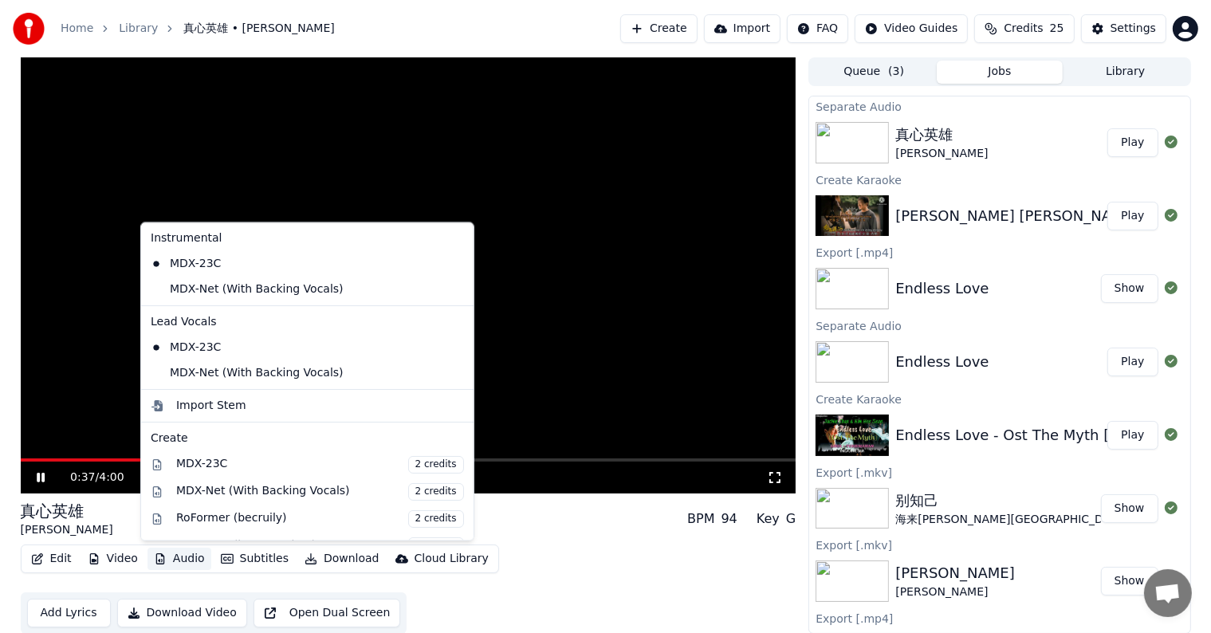
click at [181, 557] on button "Audio" at bounding box center [180, 559] width 64 height 22
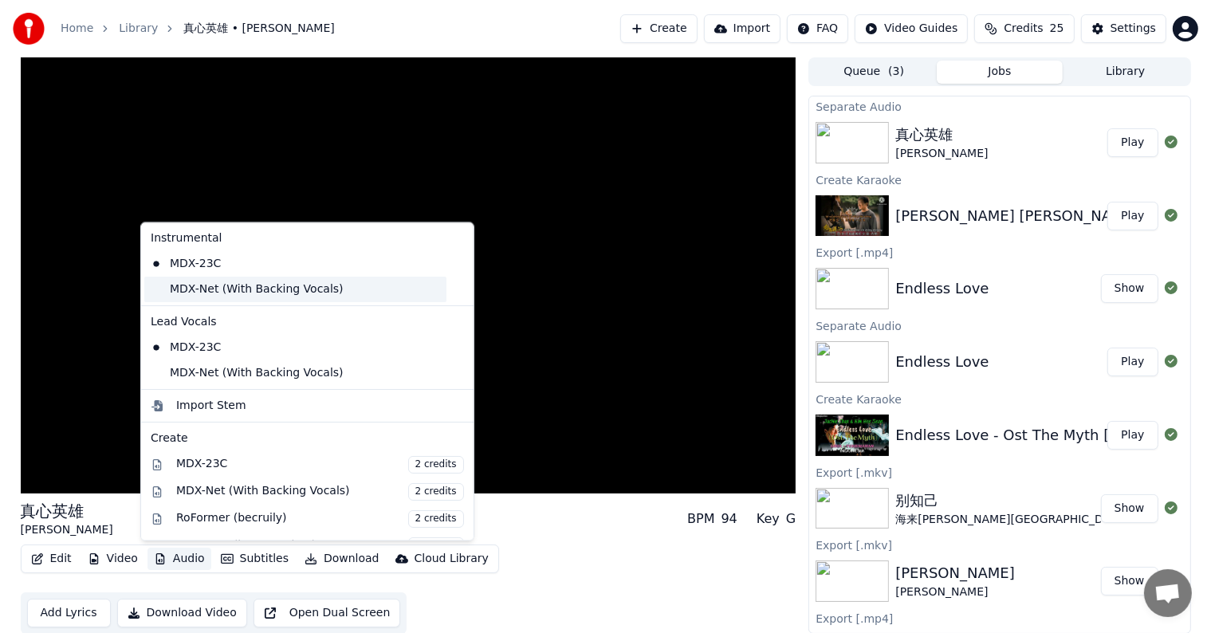
click at [160, 287] on div "MDX-Net (With Backing Vocals)" at bounding box center [295, 290] width 302 height 26
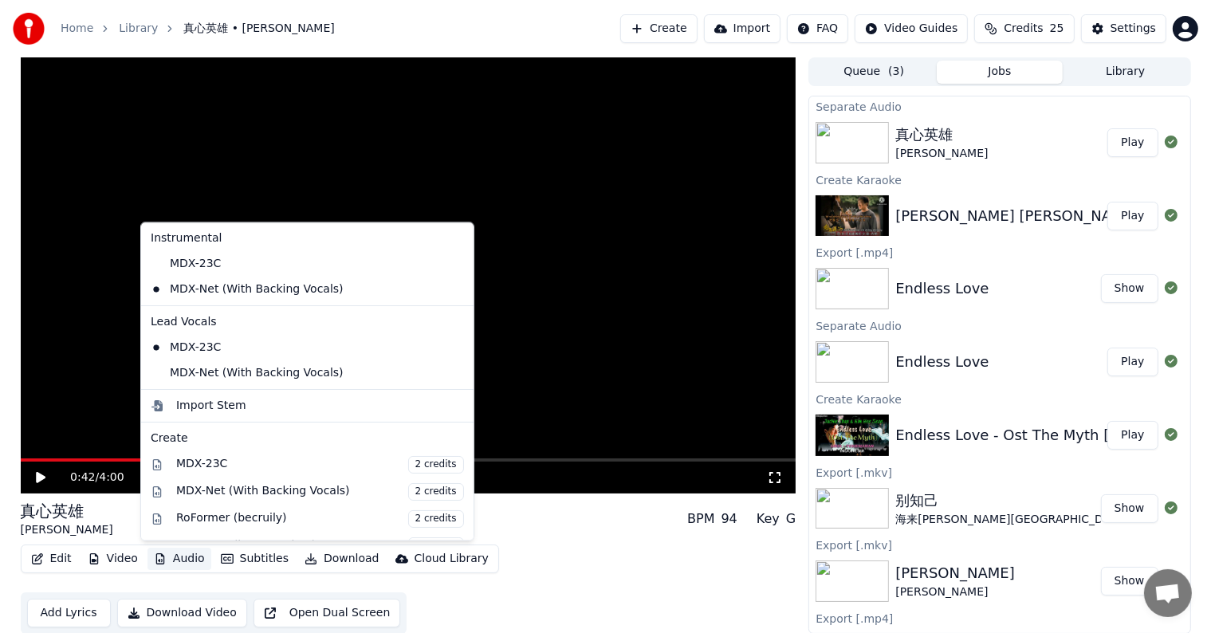
click at [163, 549] on button "Audio" at bounding box center [180, 559] width 64 height 22
click at [157, 372] on div "MDX-Net (With Backing Vocals)" at bounding box center [295, 373] width 302 height 26
click at [176, 558] on button "Audio" at bounding box center [180, 559] width 64 height 22
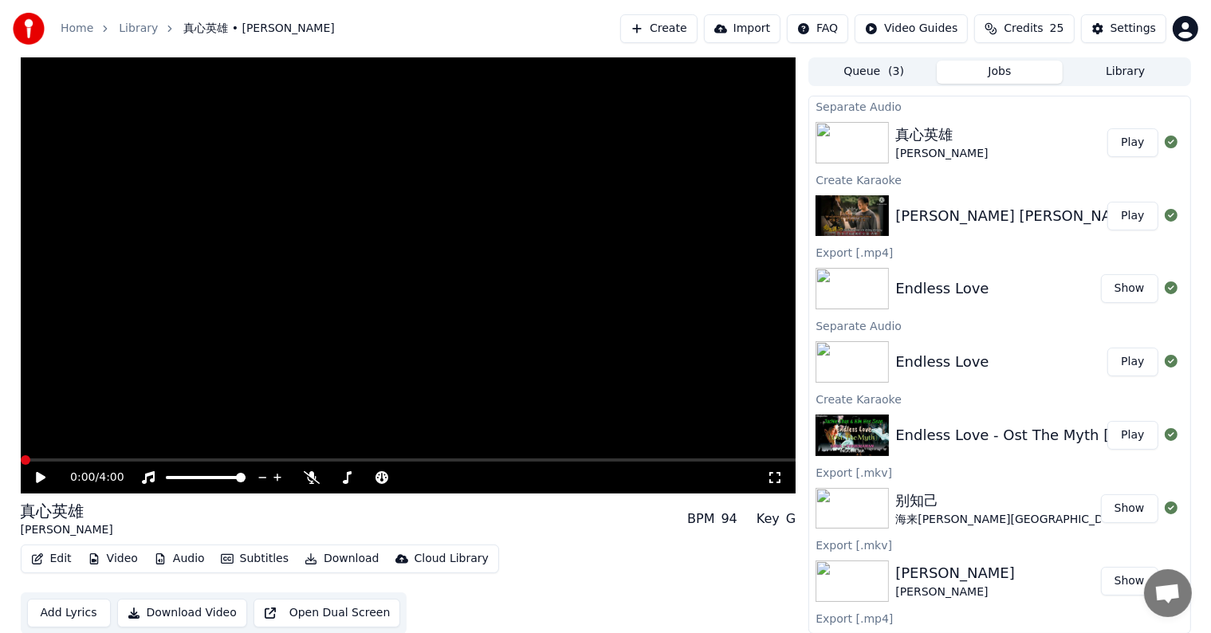
click at [271, 523] on div "真心英雄 [PERSON_NAME] BPM 94 Key G" at bounding box center [409, 519] width 776 height 38
click at [45, 476] on icon at bounding box center [41, 477] width 10 height 11
click at [49, 459] on span at bounding box center [35, 460] width 29 height 3
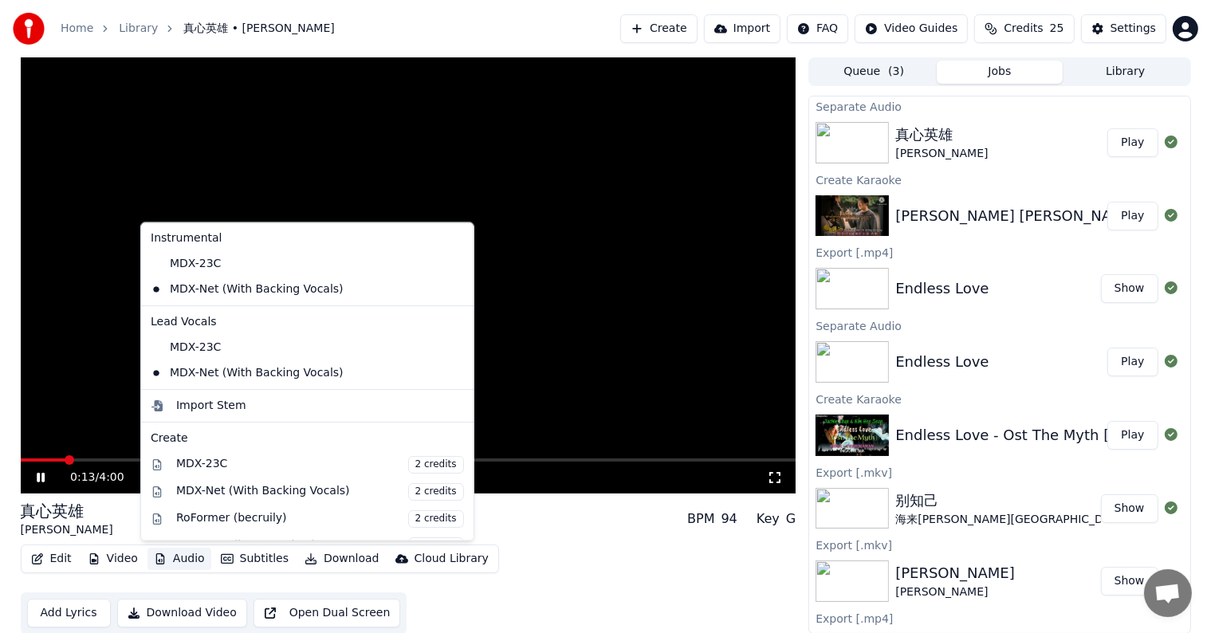
click at [168, 556] on button "Audio" at bounding box center [180, 559] width 64 height 22
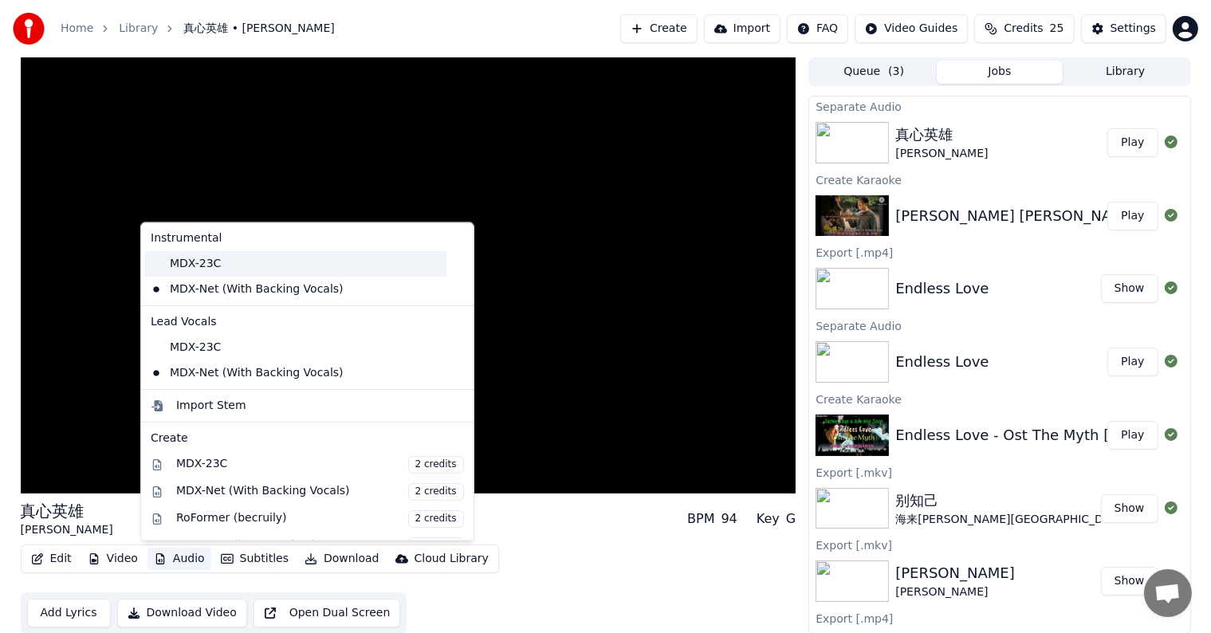
click at [159, 267] on div "MDX-23C" at bounding box center [295, 264] width 302 height 26
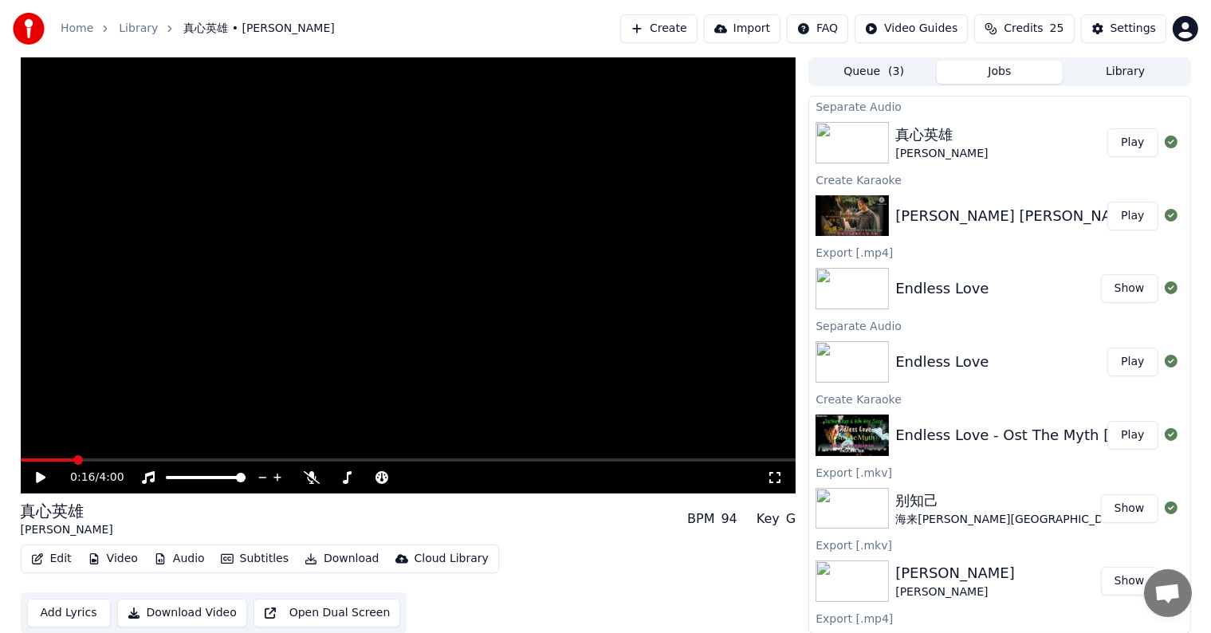
click at [39, 475] on icon at bounding box center [41, 477] width 10 height 11
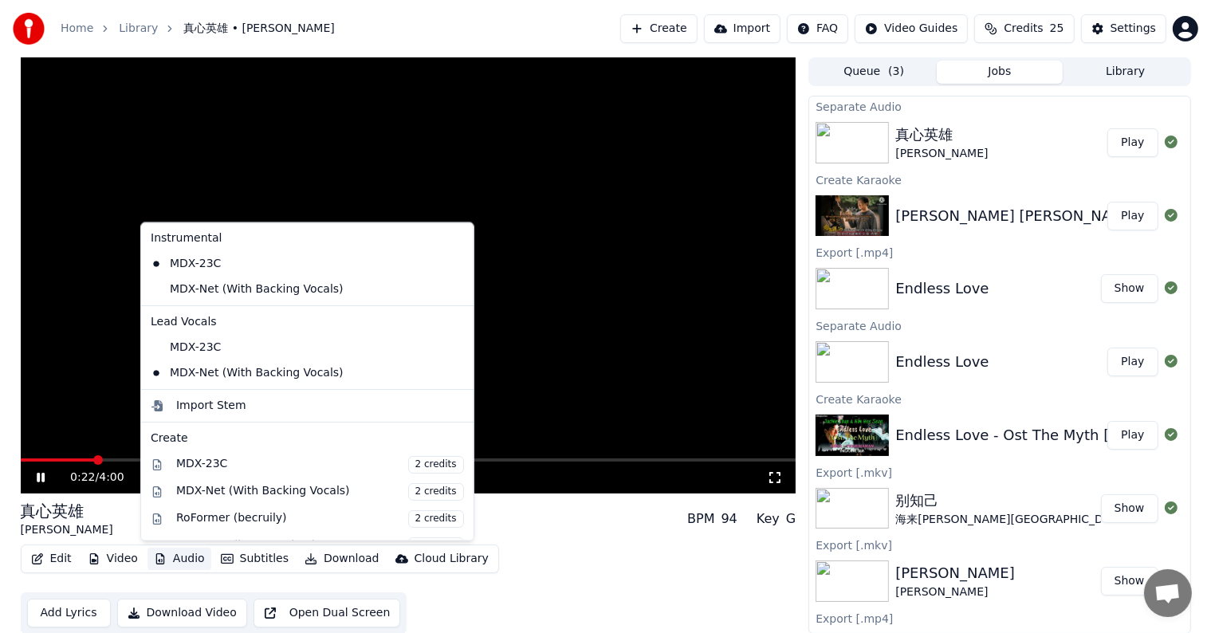
click at [184, 560] on button "Audio" at bounding box center [180, 559] width 64 height 22
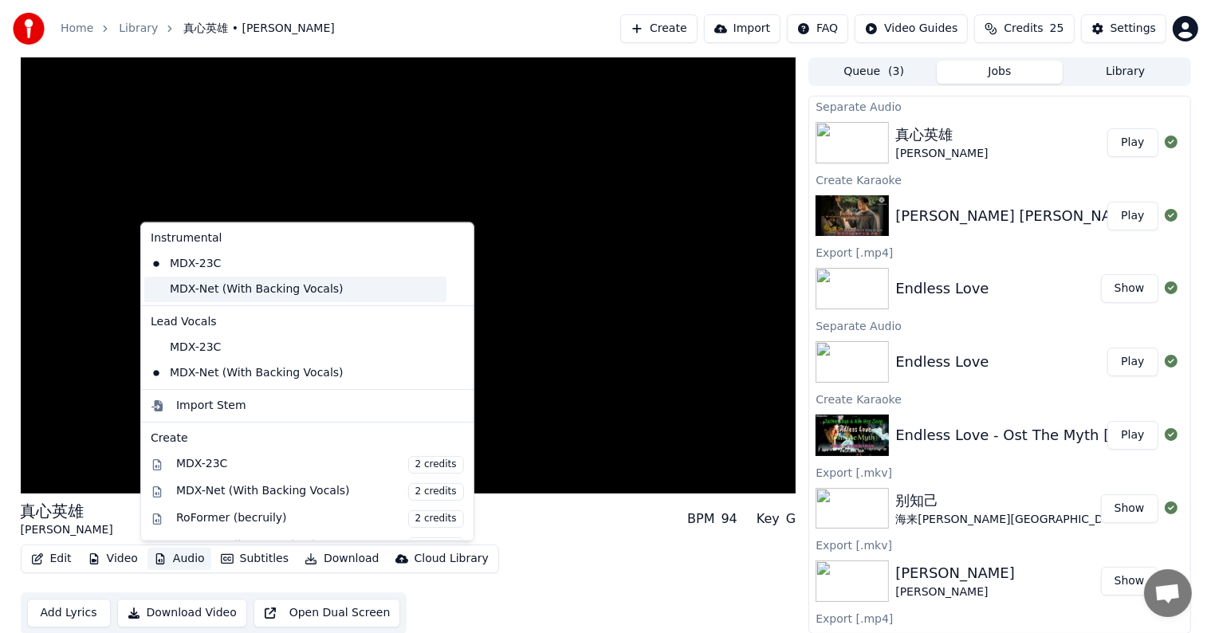
click at [179, 293] on div "MDX-Net (With Backing Vocals)" at bounding box center [295, 290] width 302 height 26
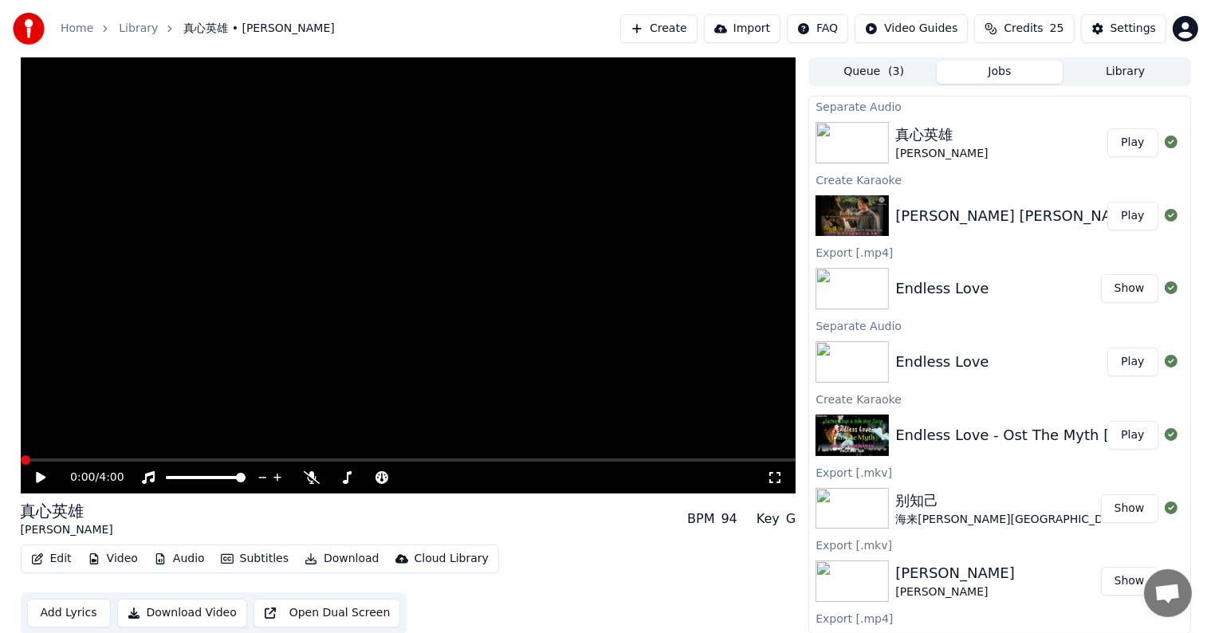
click at [41, 481] on icon at bounding box center [51, 477] width 37 height 13
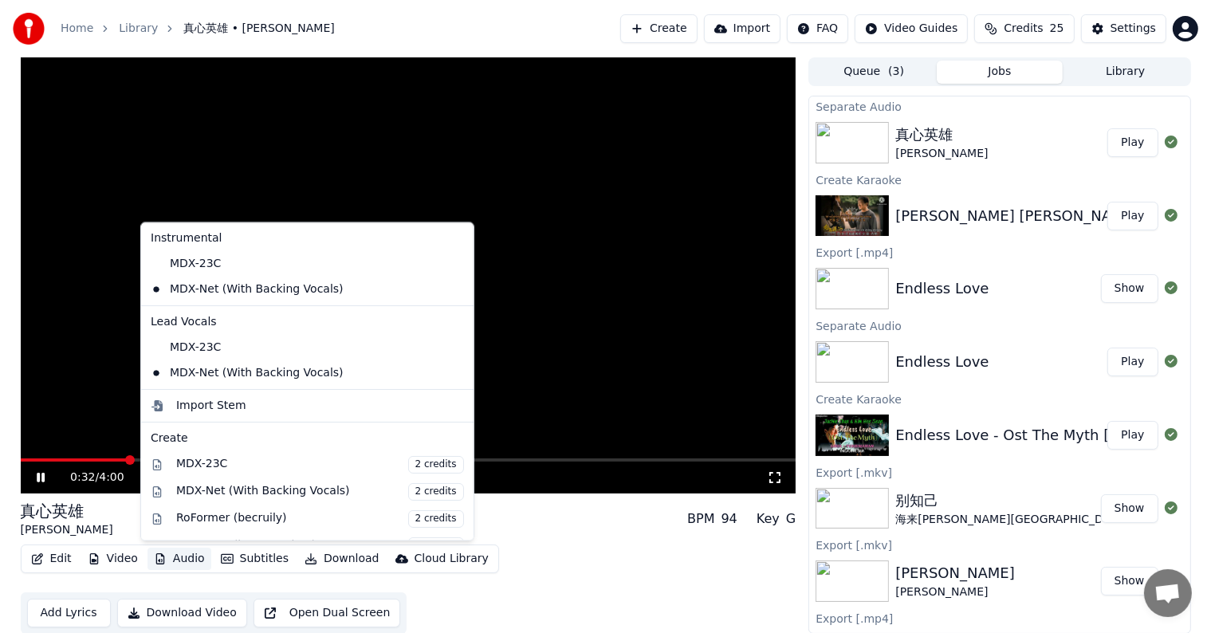
click at [179, 558] on button "Audio" at bounding box center [180, 559] width 64 height 22
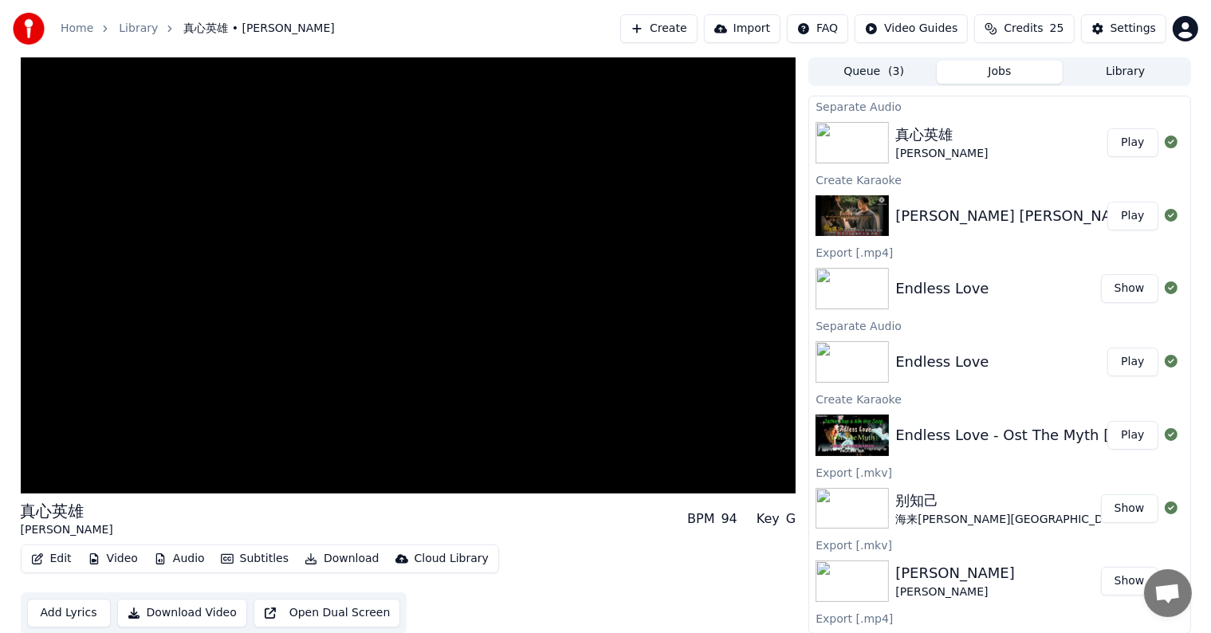
click at [577, 568] on div "Edit Video Audio Subtitles Download Cloud Library Add Lyrics Download Video Ope…" at bounding box center [409, 589] width 776 height 89
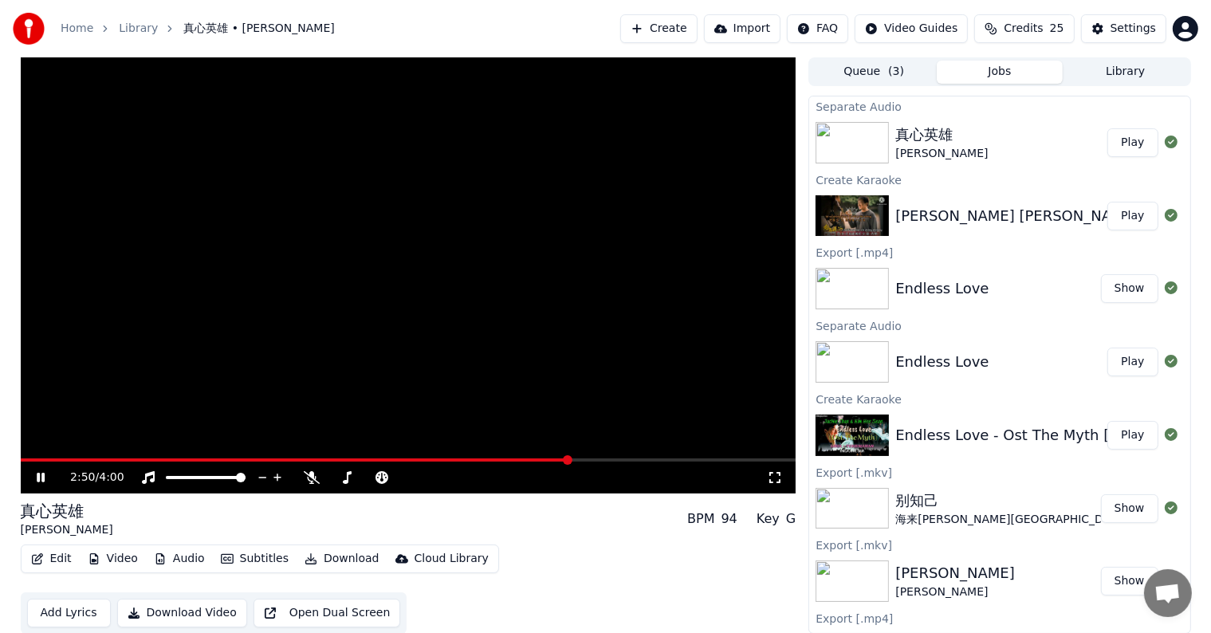
click at [569, 459] on span at bounding box center [409, 460] width 776 height 3
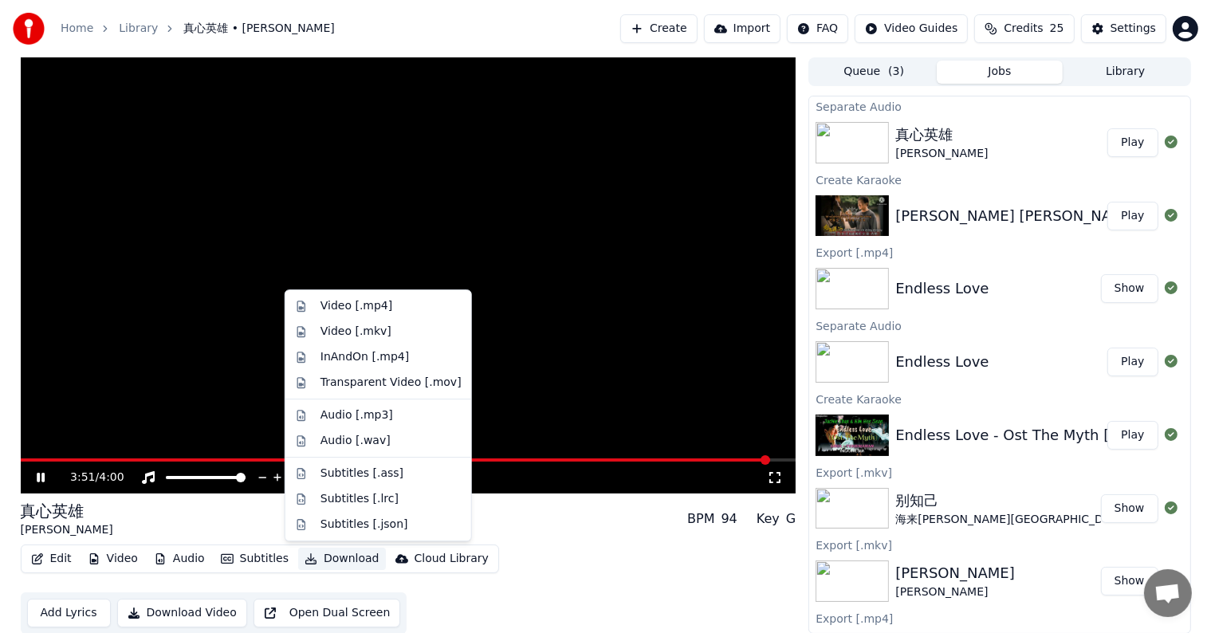
click at [354, 561] on button "Download" at bounding box center [342, 559] width 88 height 22
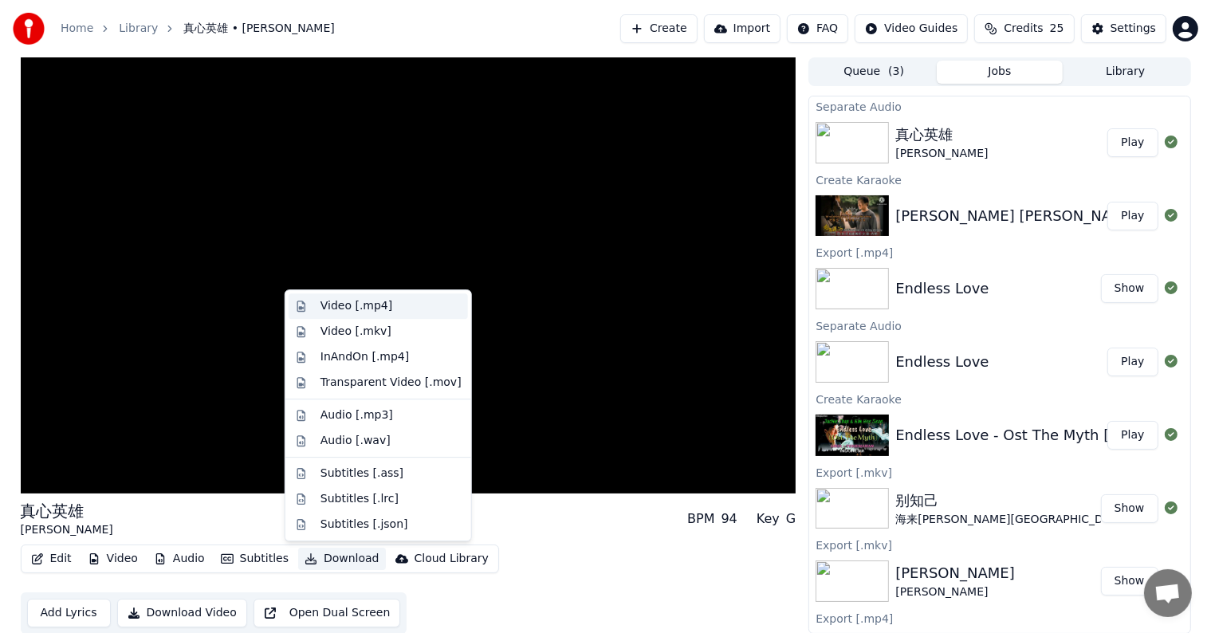
click at [376, 310] on div "Video [.mp4]" at bounding box center [357, 306] width 72 height 16
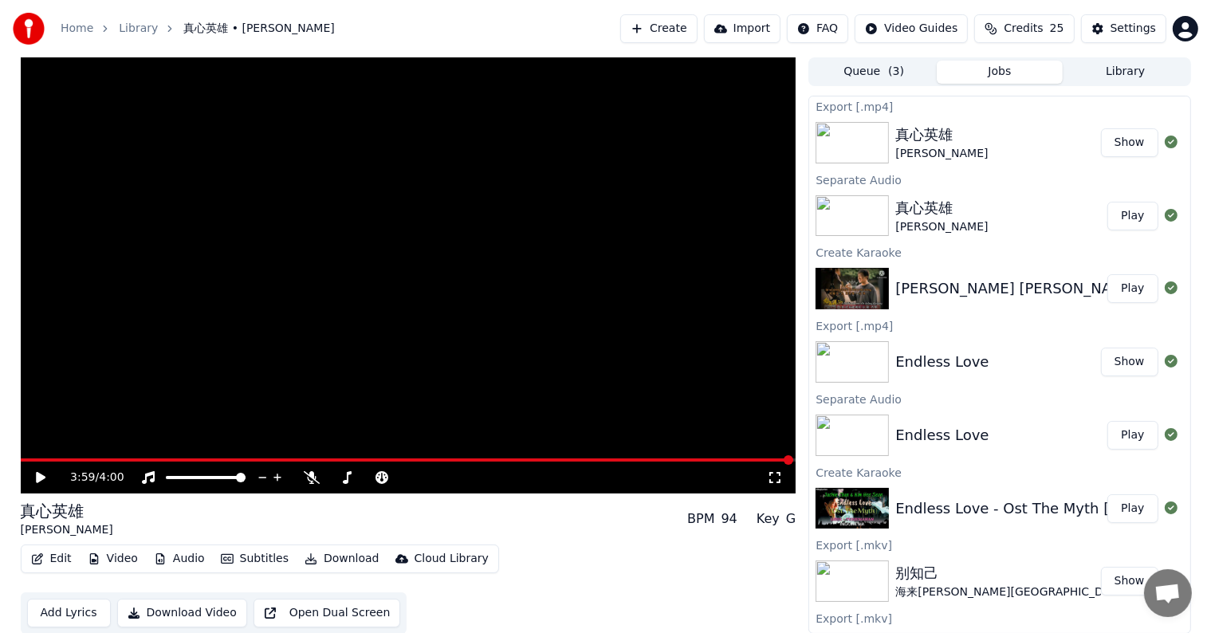
click at [1123, 136] on button "Show" at bounding box center [1129, 142] width 57 height 29
